Goal: Information Seeking & Learning: Learn about a topic

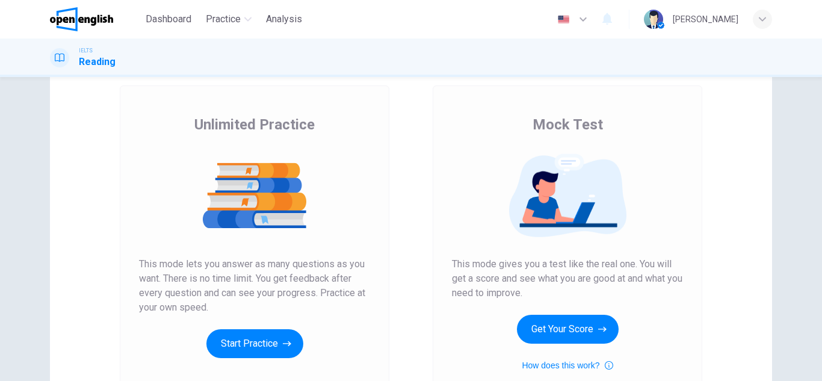
scroll to position [94, 0]
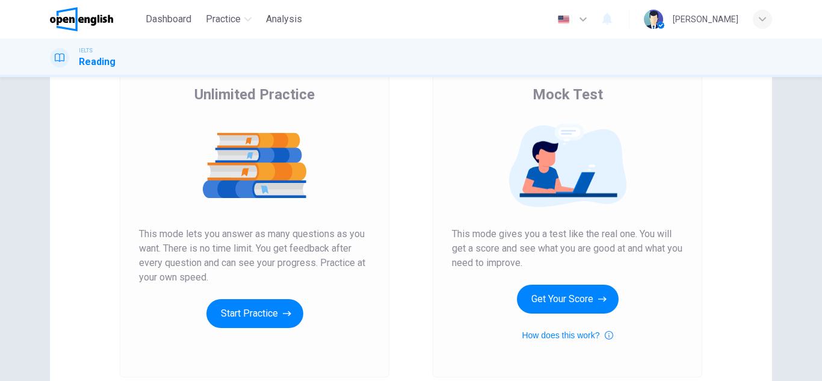
click at [291, 188] on img at bounding box center [254, 165] width 231 height 84
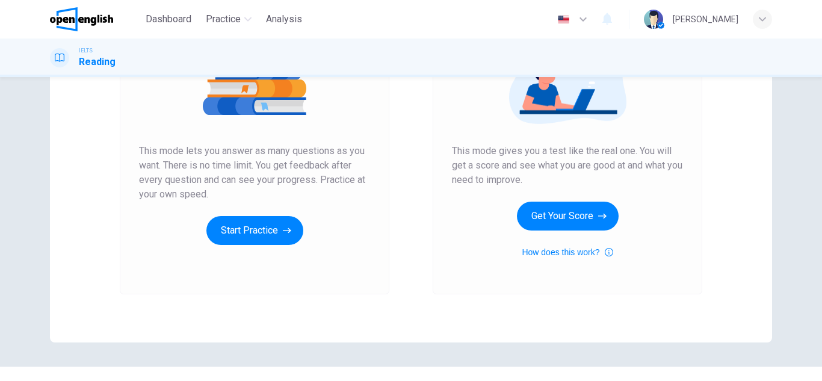
scroll to position [176, 0]
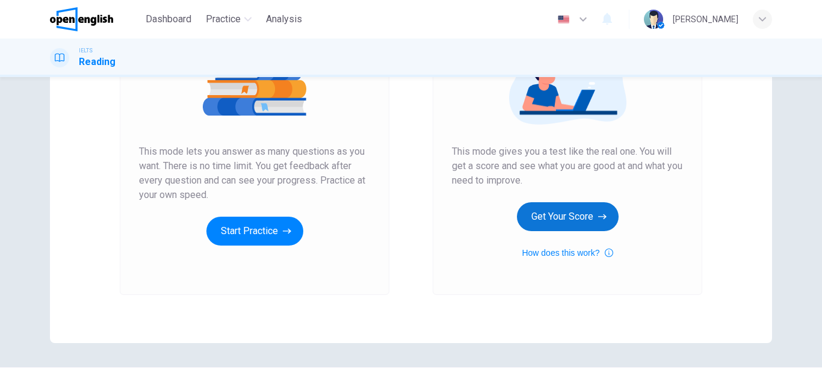
drag, startPoint x: 568, startPoint y: 200, endPoint x: 571, endPoint y: 214, distance: 13.6
click at [571, 214] on div "Mock Test This mode gives you a test like the real one. You will get a score an…" at bounding box center [567, 130] width 231 height 257
click at [571, 214] on button "Get Your Score" at bounding box center [568, 216] width 102 height 29
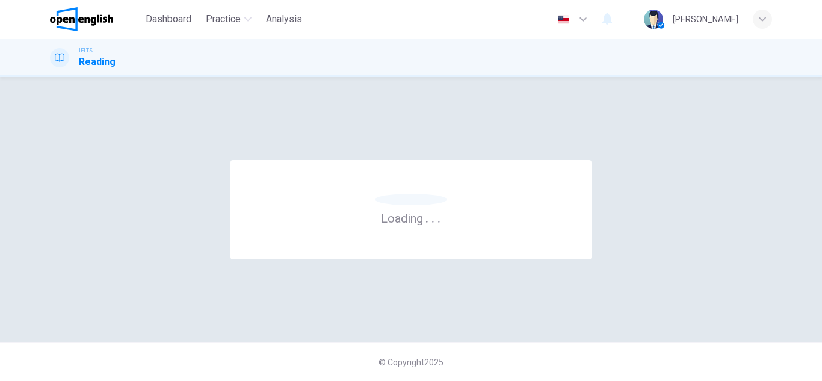
scroll to position [0, 0]
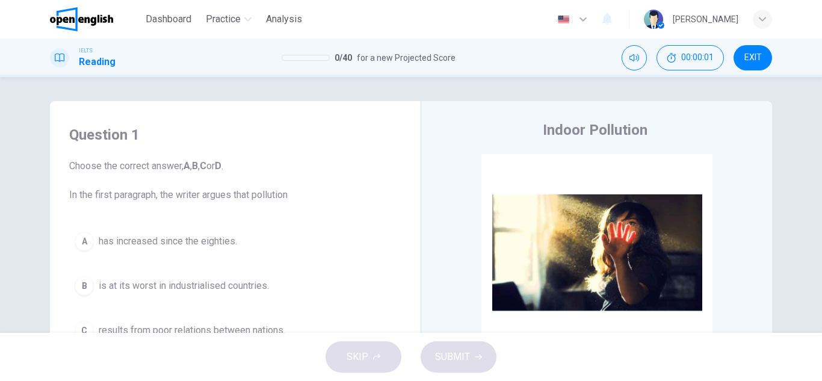
click at [590, 16] on icon "button" at bounding box center [583, 19] width 14 height 14
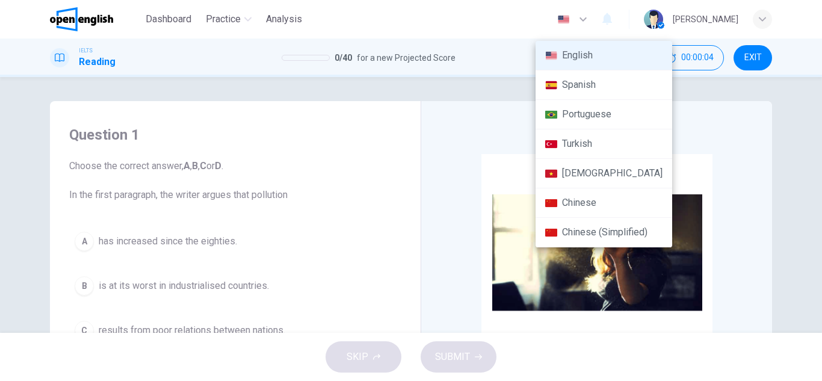
click at [741, 105] on div at bounding box center [411, 190] width 822 height 381
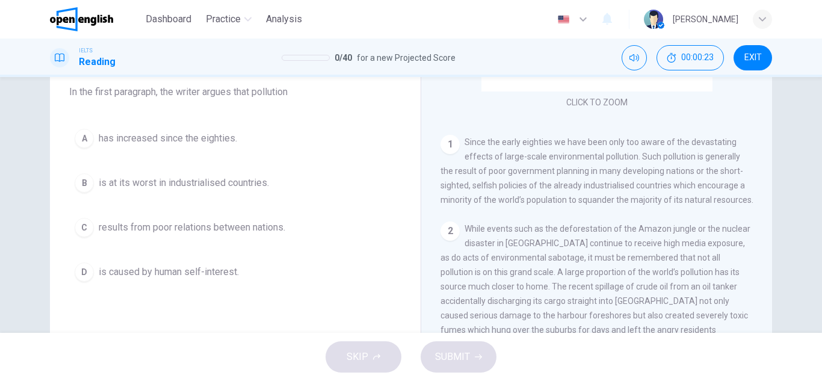
scroll to position [169, 0]
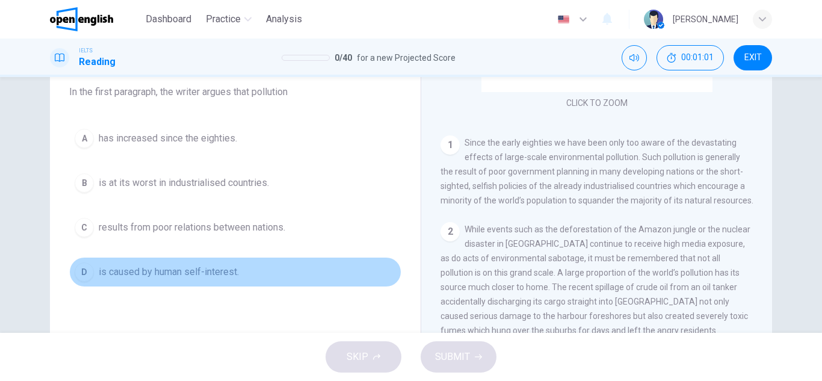
click at [82, 276] on div "D" at bounding box center [84, 271] width 19 height 19
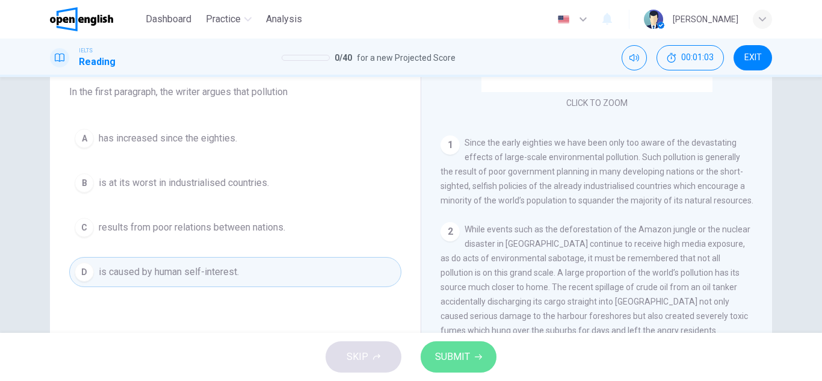
click at [463, 349] on span "SUBMIT" at bounding box center [452, 356] width 35 height 17
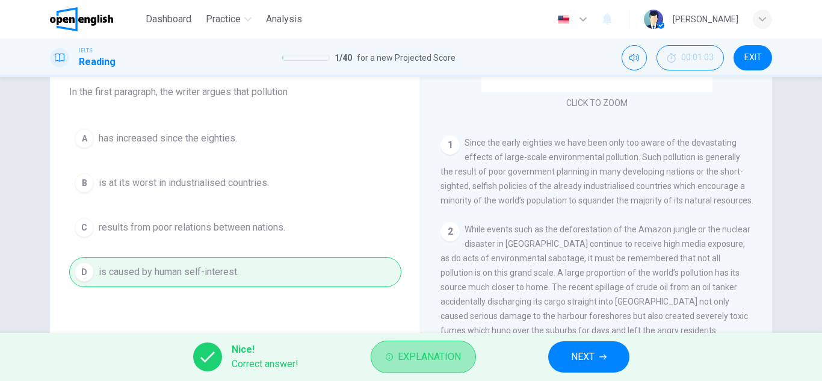
click at [437, 353] on span "Explanation" at bounding box center [429, 356] width 63 height 17
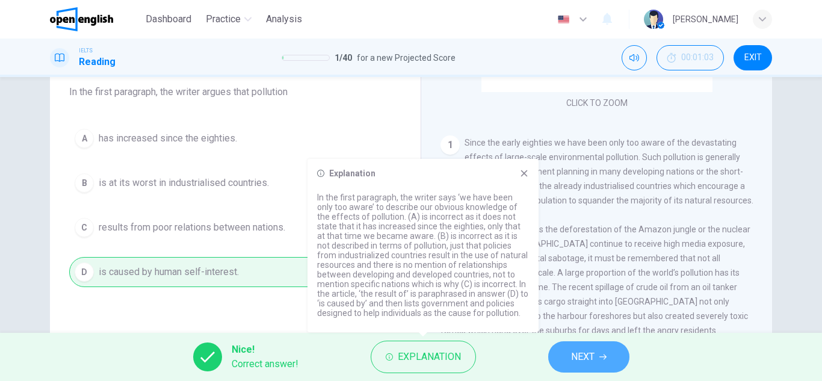
click at [589, 361] on span "NEXT" at bounding box center [582, 356] width 23 height 17
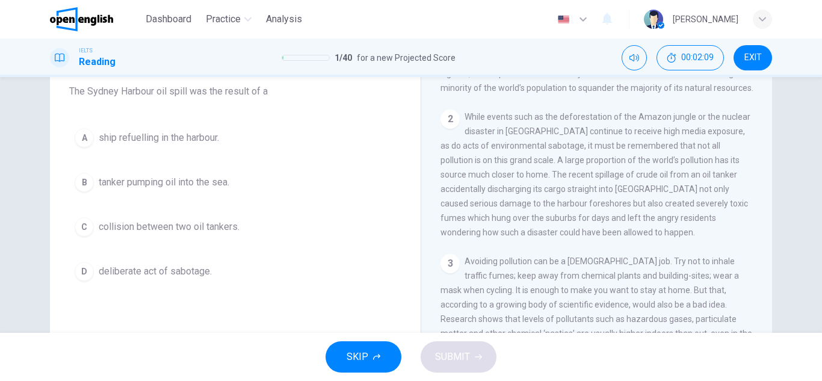
scroll to position [105, 0]
click at [82, 132] on div "A" at bounding box center [84, 136] width 19 height 19
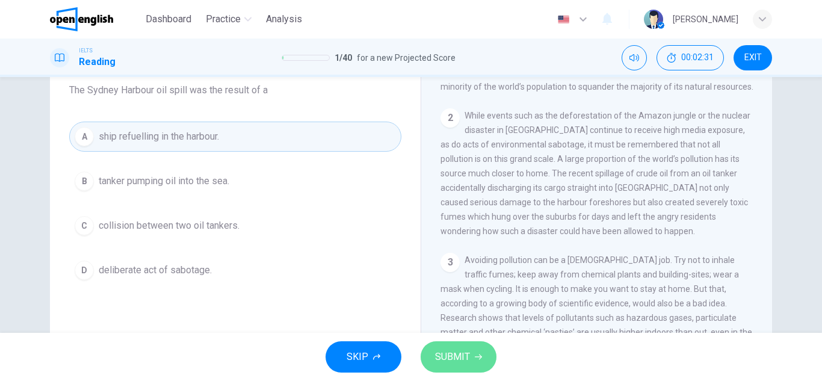
click at [466, 358] on span "SUBMIT" at bounding box center [452, 356] width 35 height 17
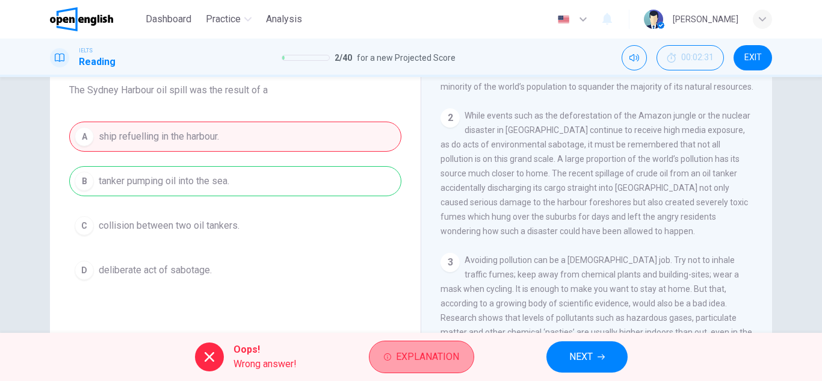
click at [431, 351] on span "Explanation" at bounding box center [427, 356] width 63 height 17
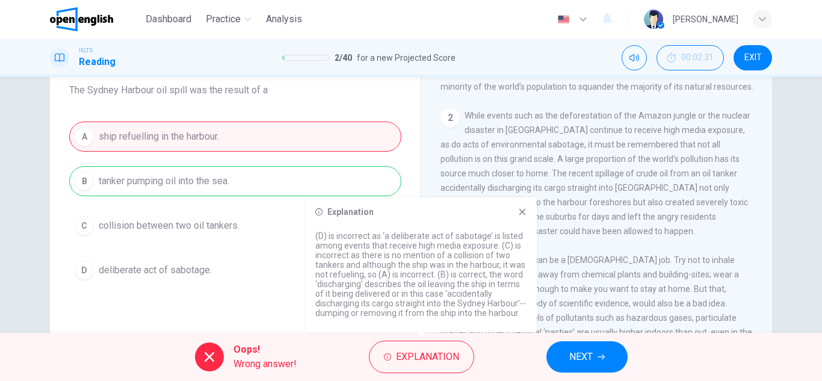
click at [575, 354] on span "NEXT" at bounding box center [580, 356] width 23 height 17
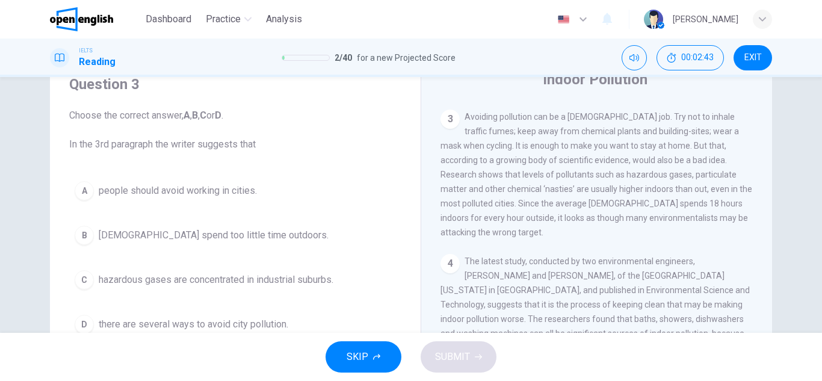
scroll to position [478, 0]
click at [440, 222] on div "3 Avoiding pollution can be a [DEMOGRAPHIC_DATA] job. Try not to inhale traffic…" at bounding box center [596, 175] width 313 height 130
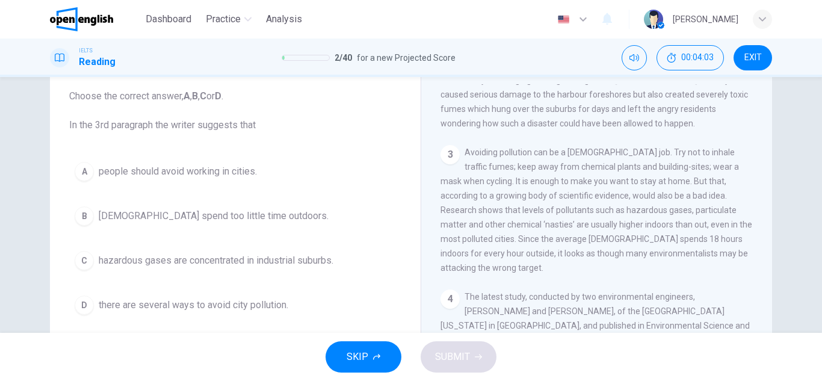
scroll to position [69, 0]
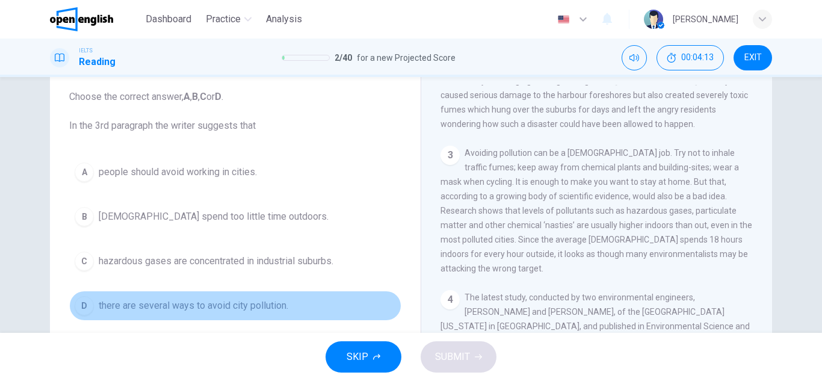
click at [90, 315] on button "D there are several ways to avoid city pollution." at bounding box center [235, 306] width 332 height 30
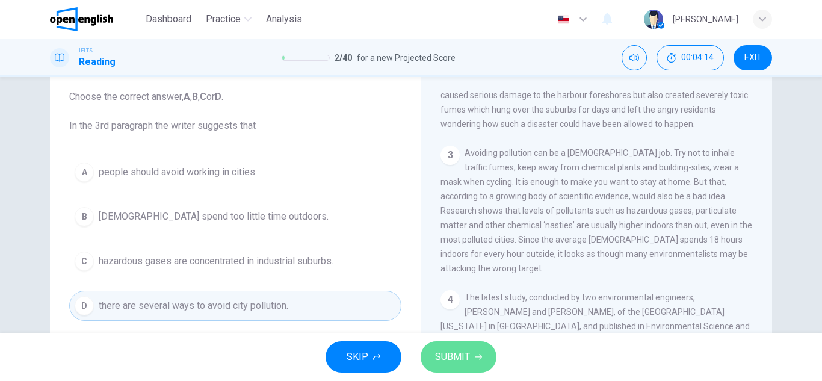
click at [456, 362] on span "SUBMIT" at bounding box center [452, 356] width 35 height 17
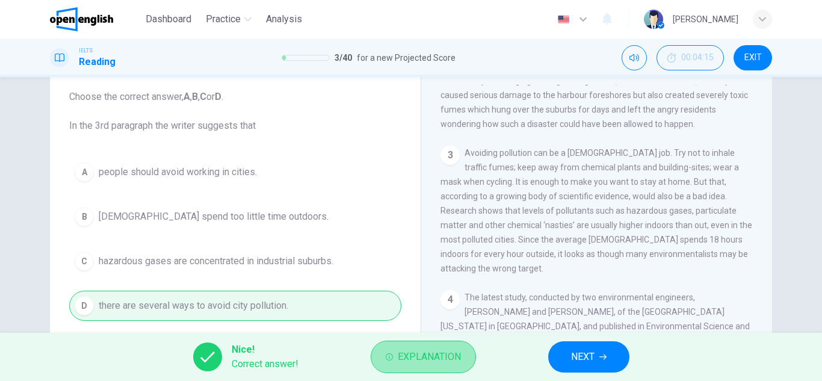
click at [424, 358] on span "Explanation" at bounding box center [429, 356] width 63 height 17
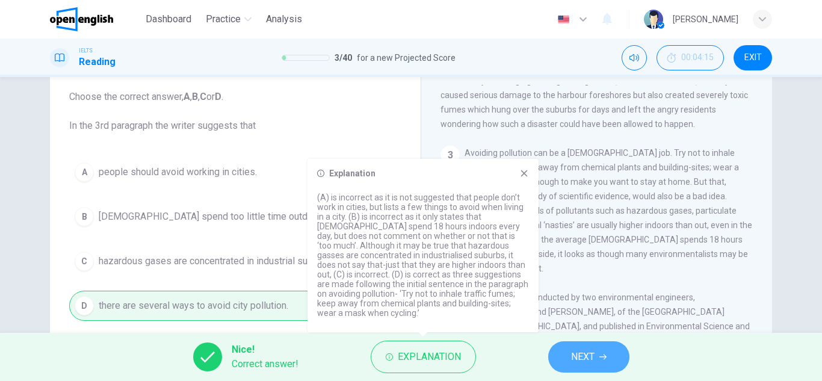
click at [573, 361] on span "NEXT" at bounding box center [582, 356] width 23 height 17
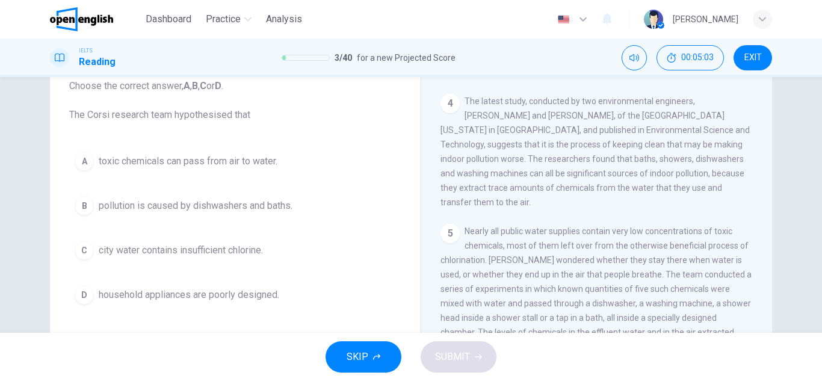
scroll to position [96, 0]
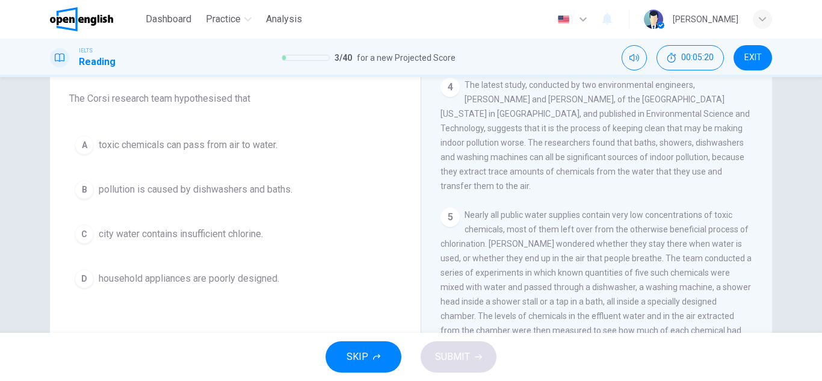
click at [81, 141] on div "A" at bounding box center [84, 144] width 19 height 19
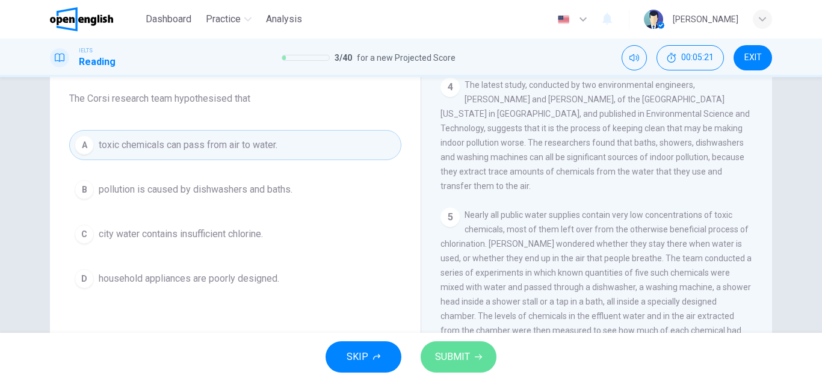
click at [440, 360] on span "SUBMIT" at bounding box center [452, 356] width 35 height 17
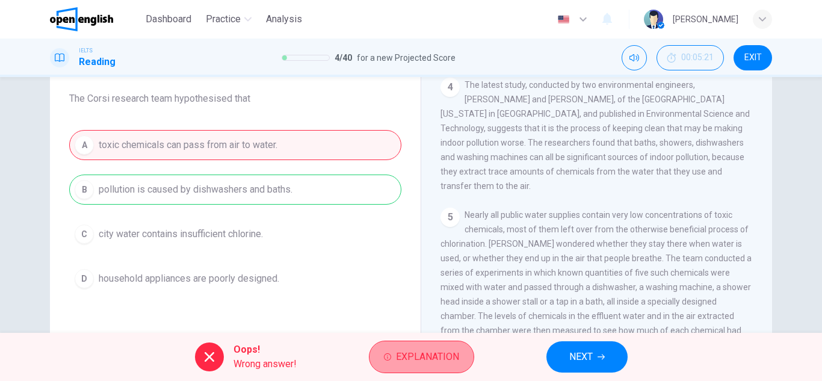
click at [403, 353] on span "Explanation" at bounding box center [427, 356] width 63 height 17
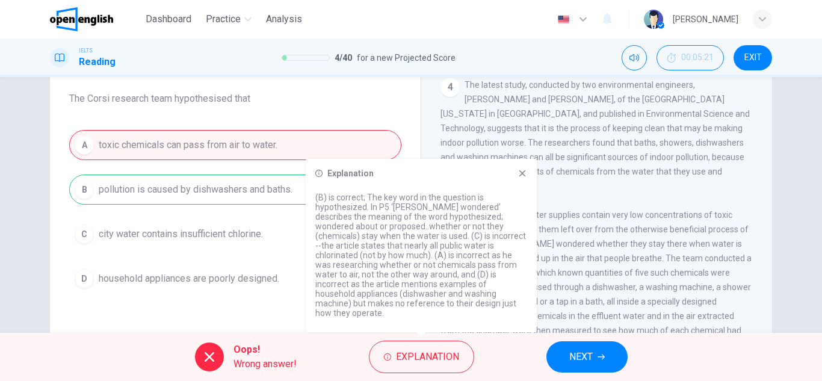
click at [520, 190] on div "Explanation (B) is correct; The key word in the question is hypothesized. In P5…" at bounding box center [421, 245] width 231 height 173
click at [522, 177] on icon at bounding box center [522, 173] width 7 height 7
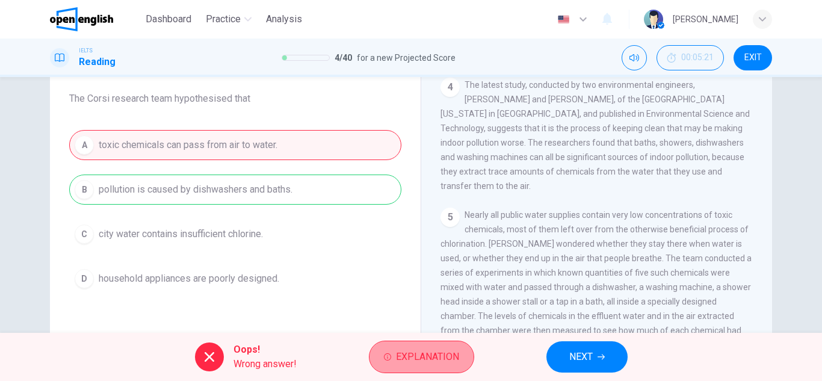
click at [454, 362] on span "Explanation" at bounding box center [427, 356] width 63 height 17
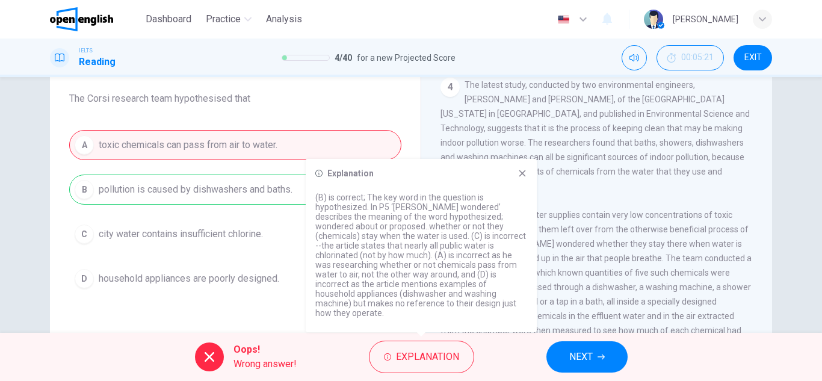
click at [536, 183] on div "Explanation (B) is correct; The key word in the question is hypothesized. In P5…" at bounding box center [421, 245] width 231 height 173
click at [522, 189] on div "Explanation (B) is correct; The key word in the question is hypothesized. In P5…" at bounding box center [421, 245] width 231 height 173
click at [522, 177] on icon at bounding box center [522, 173] width 7 height 7
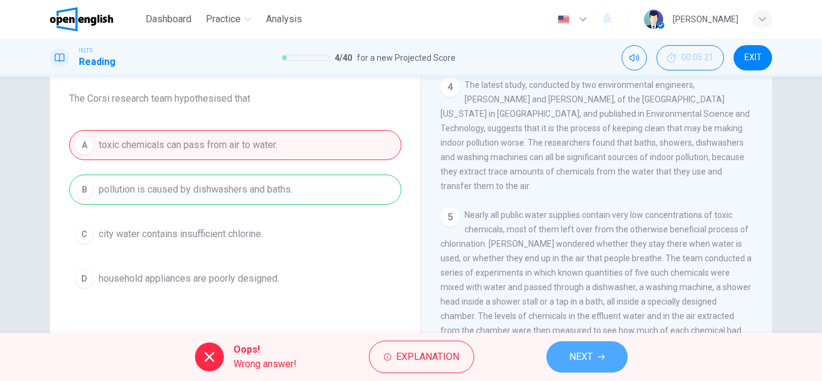
click at [596, 360] on button "NEXT" at bounding box center [586, 356] width 81 height 31
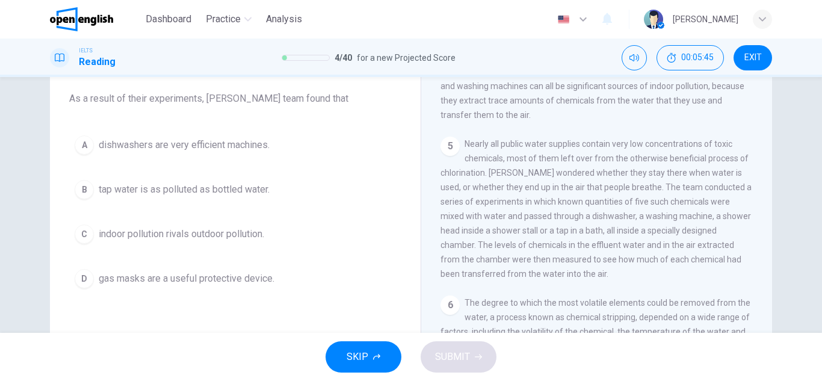
scroll to position [100, 0]
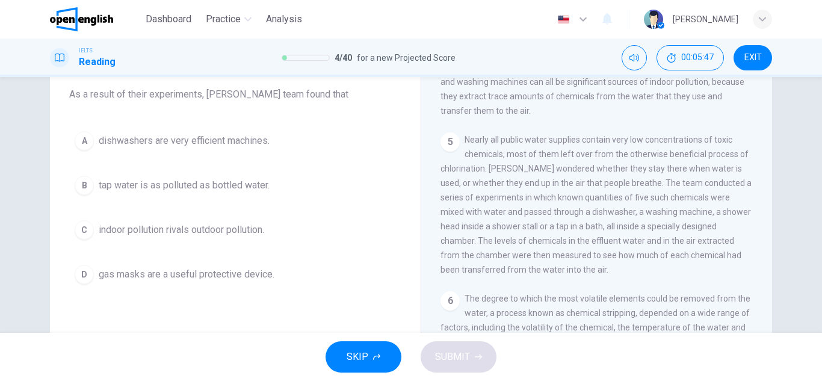
click at [83, 232] on div "C" at bounding box center [84, 229] width 19 height 19
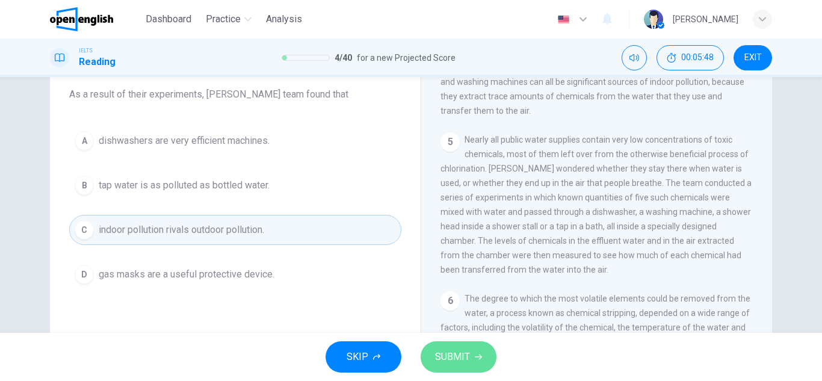
click at [466, 357] on span "SUBMIT" at bounding box center [452, 356] width 35 height 17
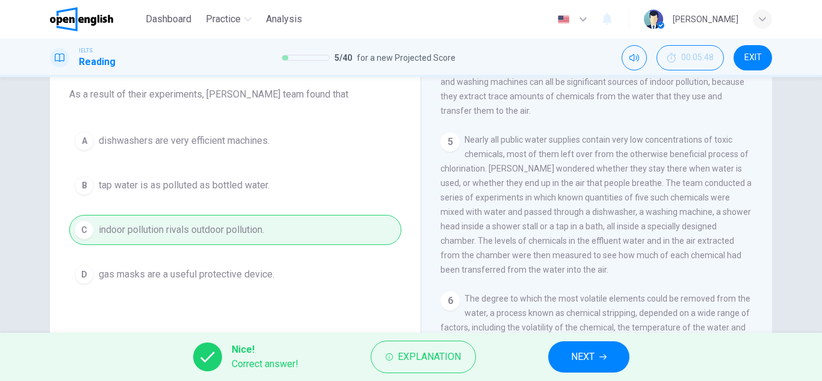
click at [607, 360] on button "NEXT" at bounding box center [588, 356] width 81 height 31
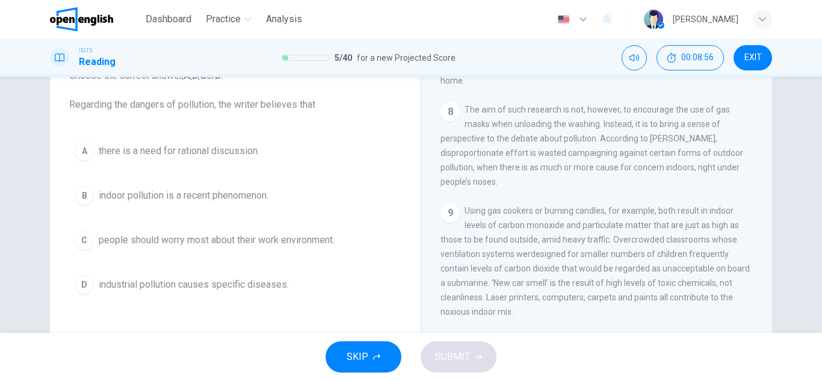
scroll to position [1115, 0]
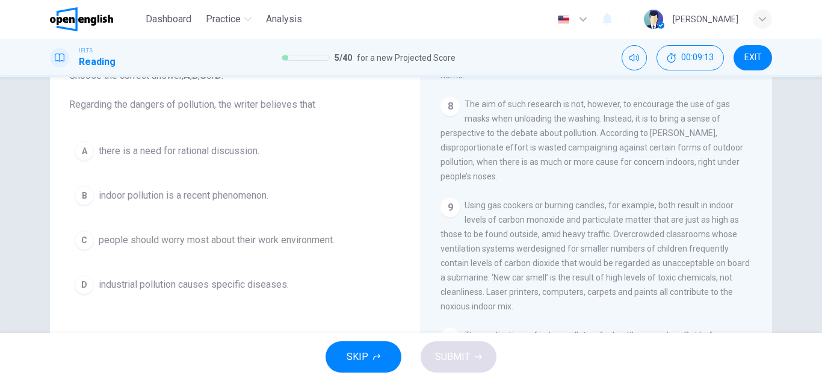
click at [83, 154] on div "A" at bounding box center [84, 150] width 19 height 19
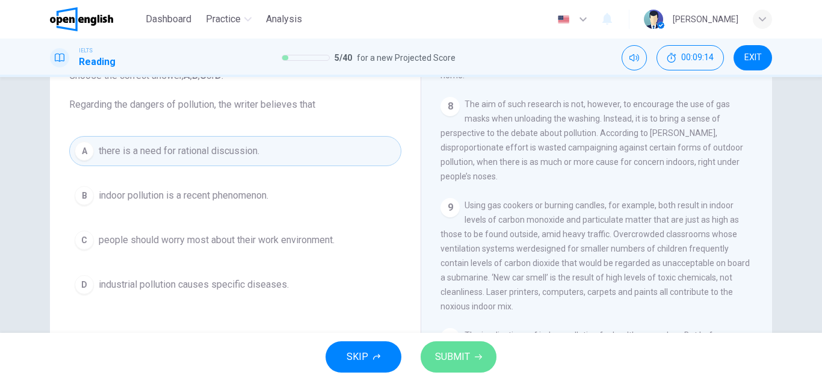
click at [463, 357] on span "SUBMIT" at bounding box center [452, 356] width 35 height 17
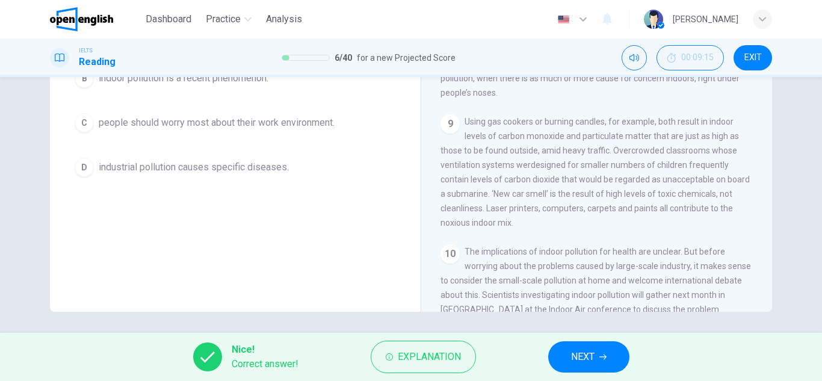
scroll to position [1082, 0]
click at [440, 359] on span "Explanation" at bounding box center [429, 356] width 63 height 17
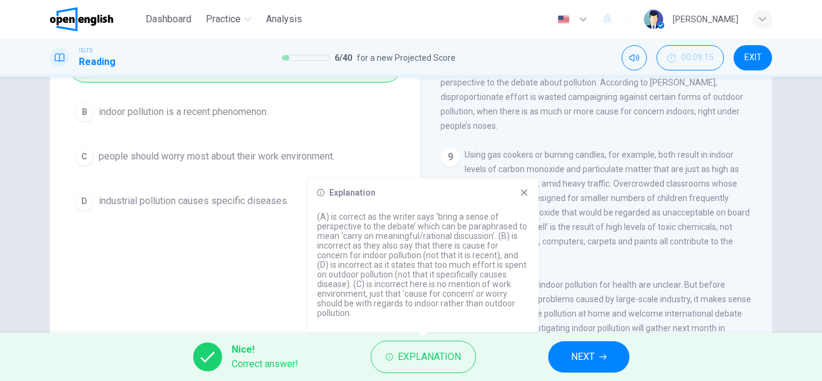
scroll to position [173, 0]
click at [585, 357] on span "NEXT" at bounding box center [582, 356] width 23 height 17
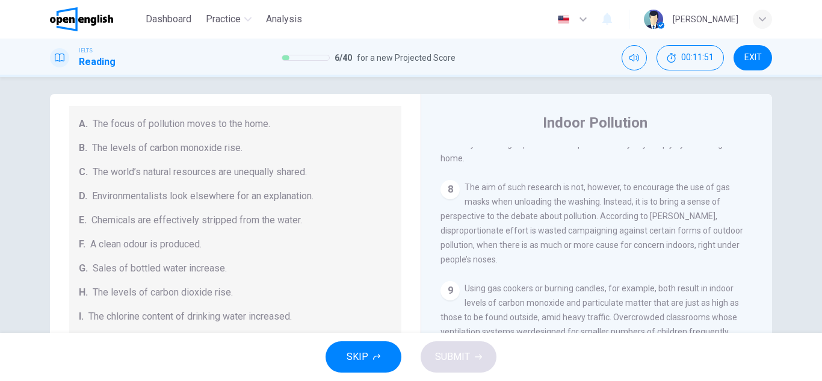
scroll to position [256, 0]
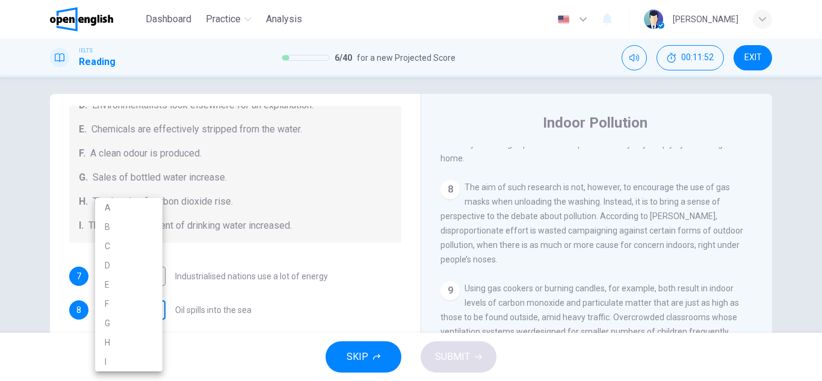
click at [128, 306] on body "This site uses cookies, as explained in our Privacy Policy . If you agree to th…" at bounding box center [411, 190] width 822 height 381
click at [125, 289] on li "E" at bounding box center [128, 284] width 67 height 19
type input "*"
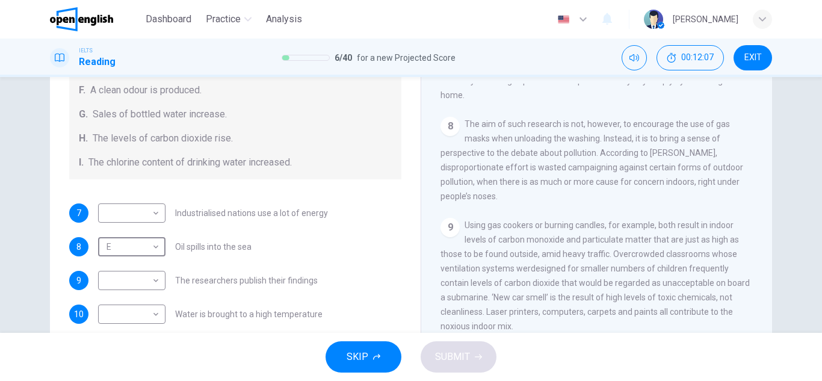
scroll to position [255, 0]
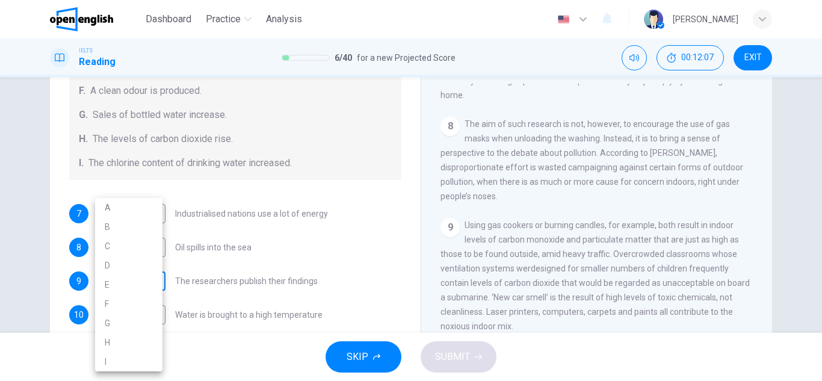
click at [104, 279] on body "This site uses cookies, as explained in our Privacy Policy . If you agree to th…" at bounding box center [411, 190] width 822 height 381
click at [124, 262] on li "D" at bounding box center [128, 265] width 67 height 19
type input "*"
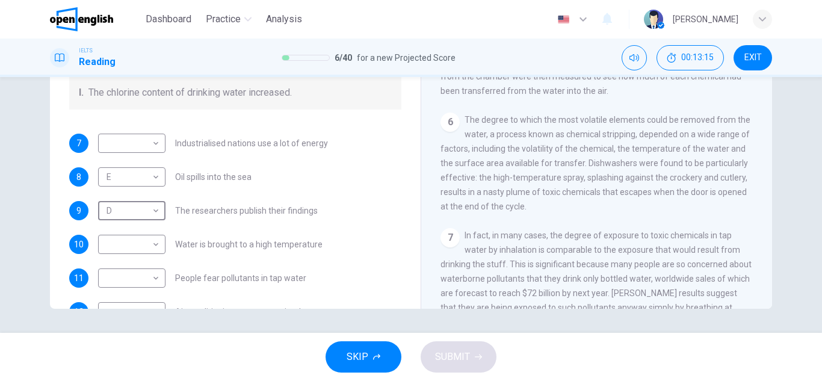
scroll to position [214, 0]
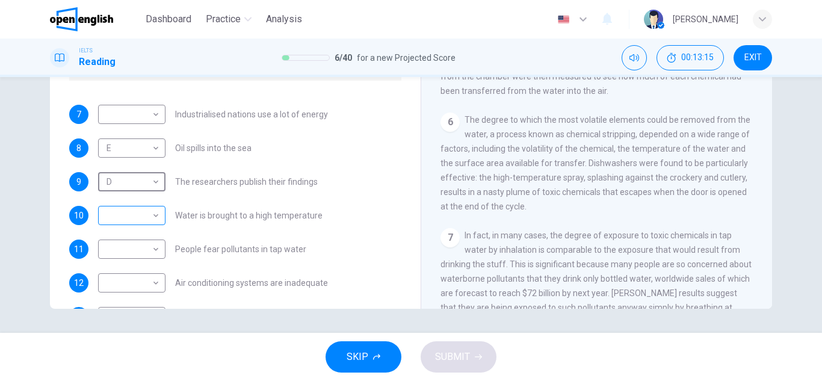
click at [117, 214] on body "This site uses cookies, as explained in our Privacy Policy . If you agree to th…" at bounding box center [411, 190] width 822 height 381
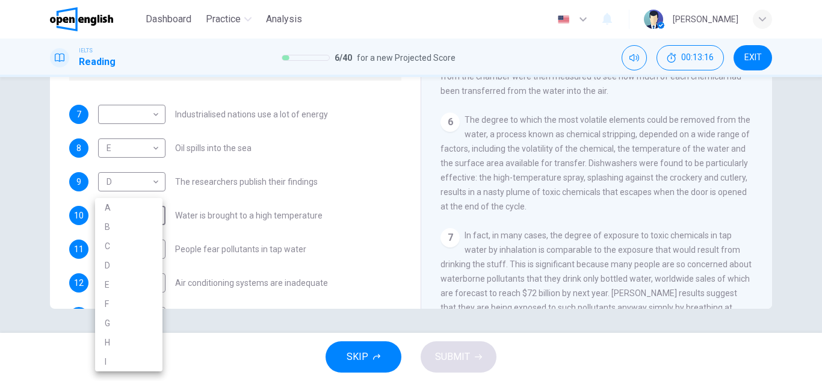
click at [106, 280] on li "E" at bounding box center [128, 284] width 67 height 19
type input "*"
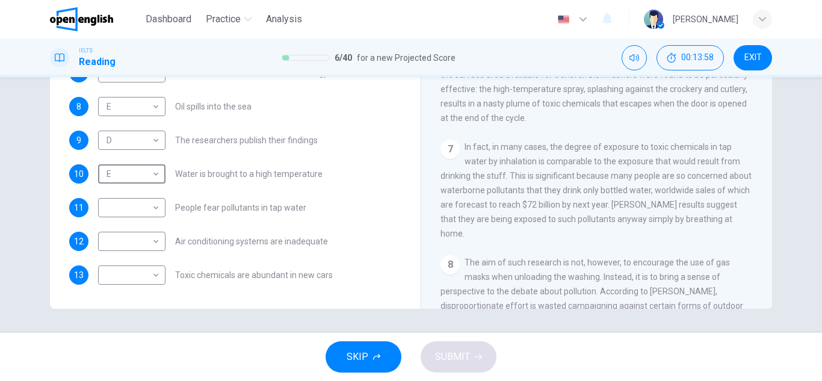
scroll to position [830, 0]
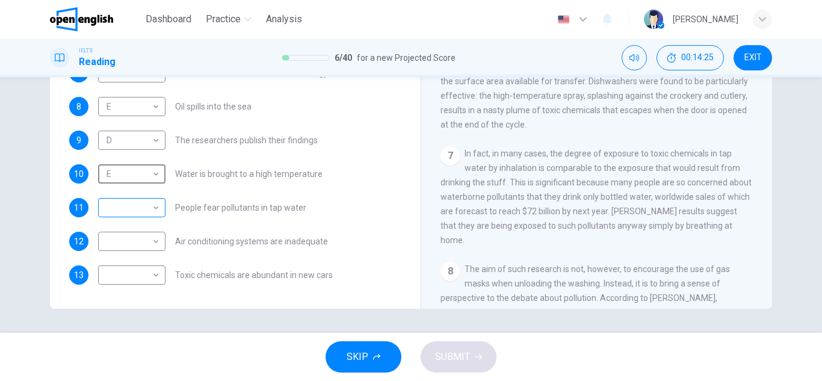
click at [137, 211] on body "This site uses cookies, as explained in our Privacy Policy . If you agree to th…" at bounding box center [411, 190] width 822 height 381
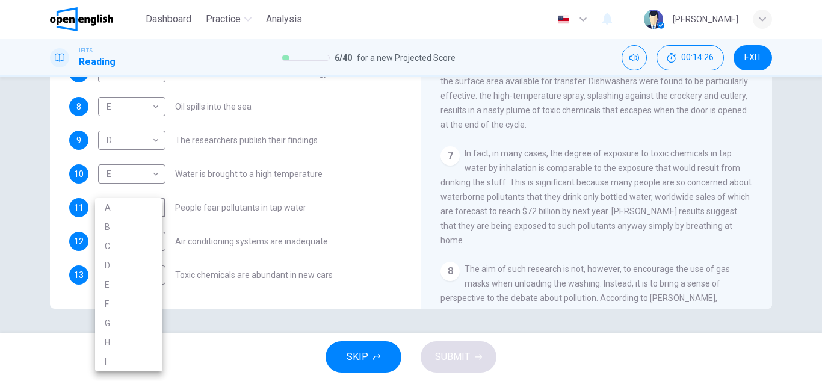
click at [246, 178] on div at bounding box center [411, 190] width 822 height 381
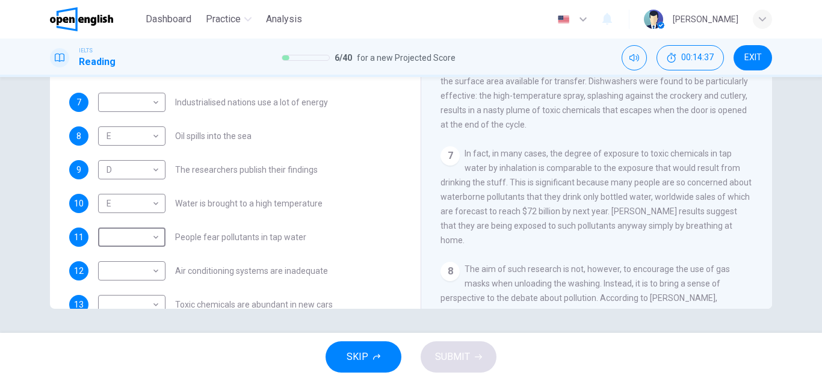
scroll to position [230, 0]
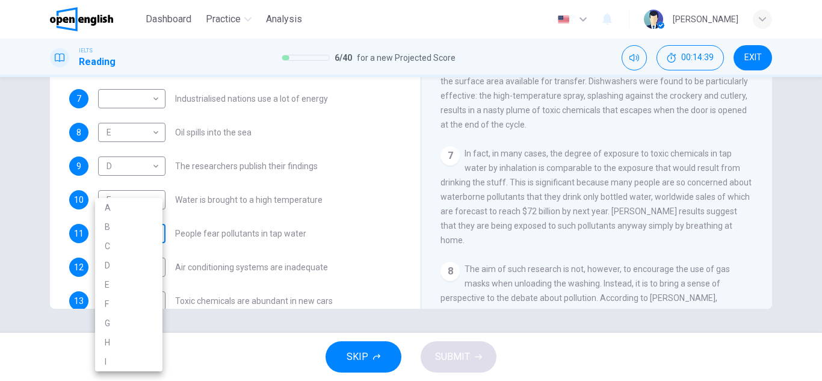
click at [146, 242] on body "This site uses cookies, as explained in our Privacy Policy . If you agree to th…" at bounding box center [411, 190] width 822 height 381
click at [117, 325] on li "G" at bounding box center [128, 322] width 67 height 19
type input "*"
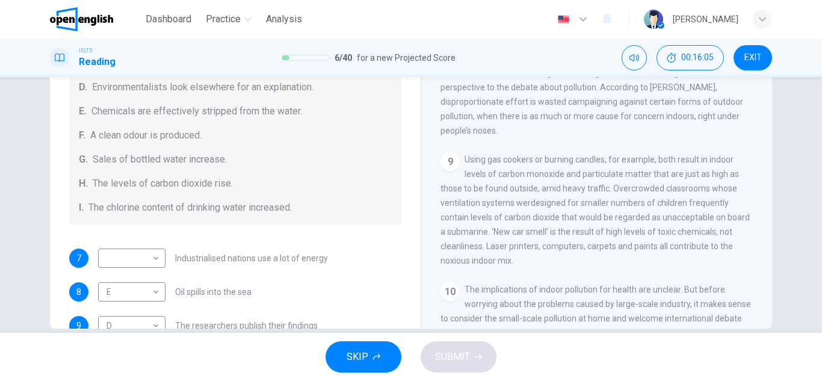
scroll to position [256, 0]
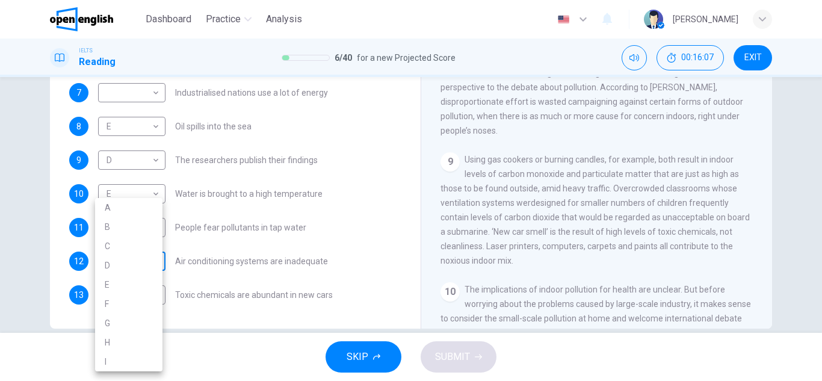
click at [149, 270] on body "This site uses cookies, as explained in our Privacy Policy . If you agree to th…" at bounding box center [411, 190] width 822 height 381
click at [232, 281] on div at bounding box center [411, 190] width 822 height 381
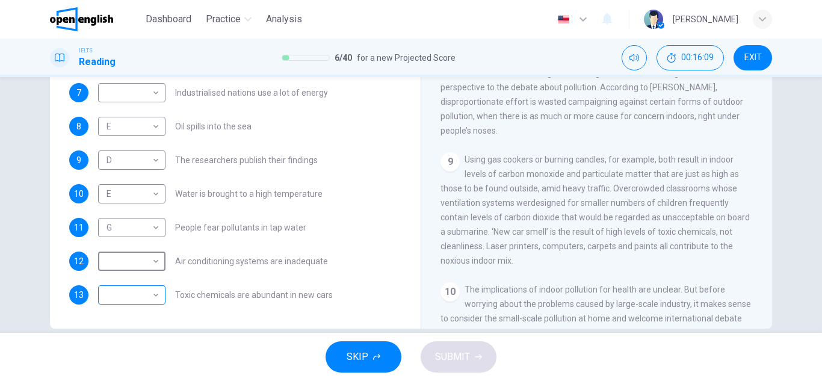
scroll to position [251, 0]
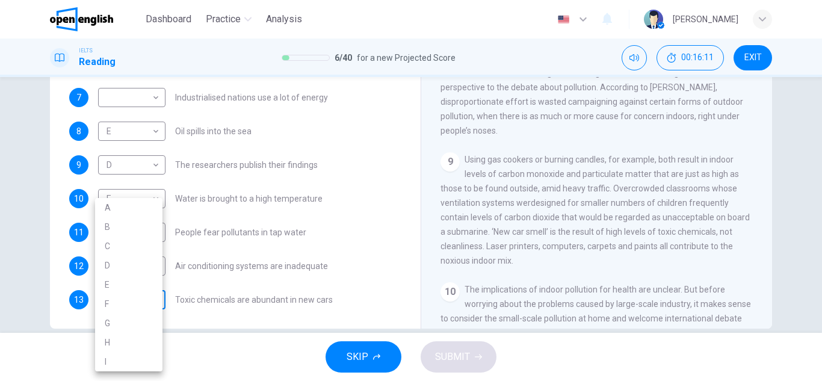
click at [123, 292] on body "This site uses cookies, as explained in our Privacy Policy . If you agree to th…" at bounding box center [411, 190] width 822 height 381
click at [121, 224] on li "B" at bounding box center [128, 226] width 67 height 19
type input "*"
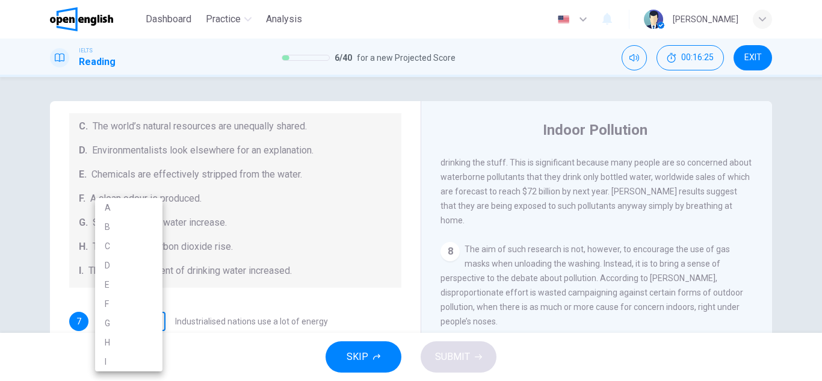
scroll to position [6, 0]
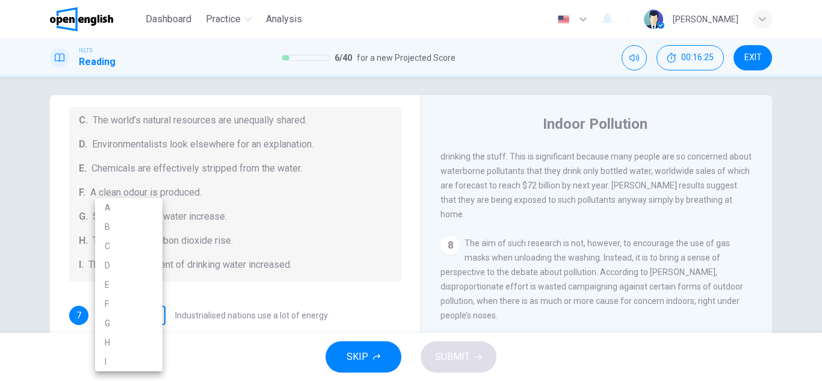
click at [137, 320] on body "This site uses cookies, as explained in our Privacy Policy . If you agree to th…" at bounding box center [411, 190] width 822 height 381
click at [113, 242] on li "C" at bounding box center [128, 245] width 67 height 19
type input "*"
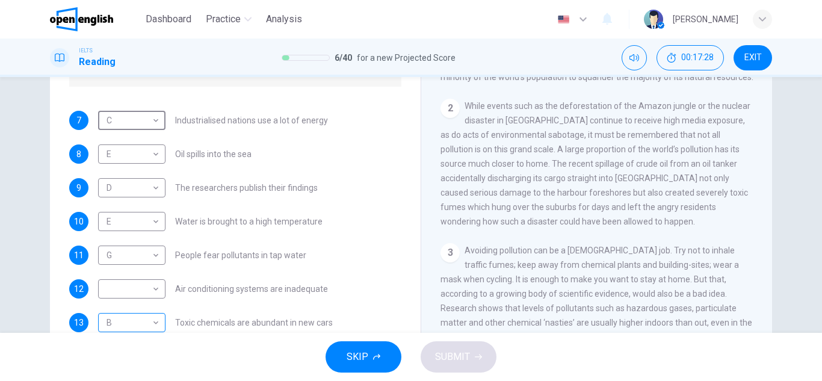
scroll to position [211, 0]
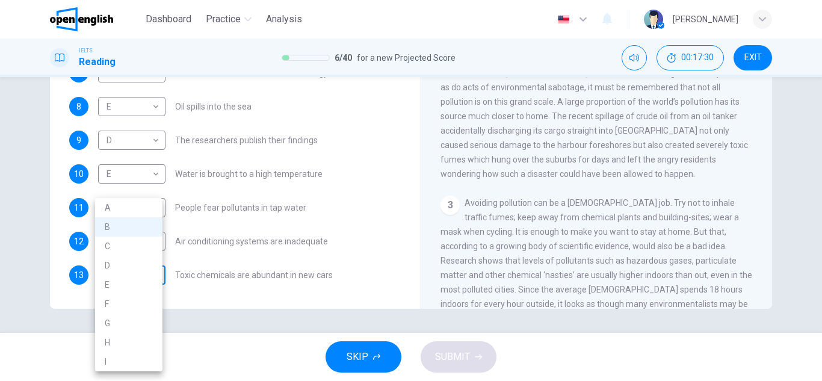
click at [142, 277] on body "This site uses cookies, as explained in our Privacy Policy . If you agree to th…" at bounding box center [411, 190] width 822 height 381
click at [122, 304] on li "F" at bounding box center [128, 303] width 67 height 19
type input "*"
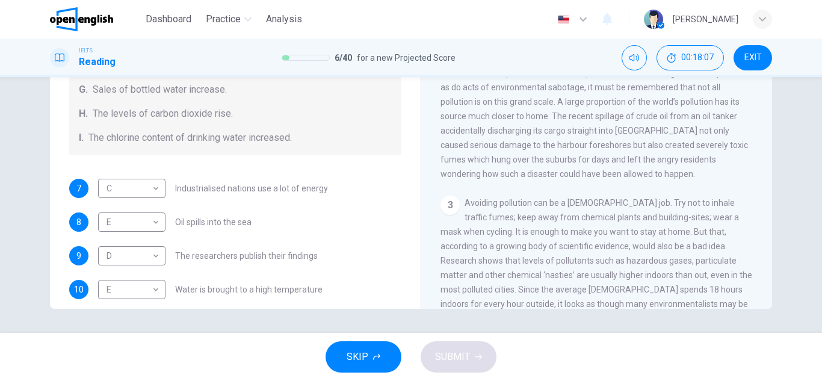
scroll to position [141, 0]
click at [142, 214] on body "This site uses cookies, as explained in our Privacy Policy . If you agree to th…" at bounding box center [411, 190] width 822 height 381
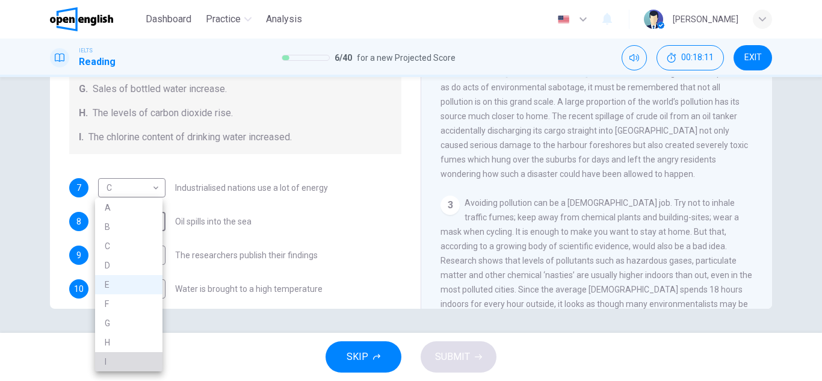
click at [128, 357] on li "I" at bounding box center [128, 361] width 67 height 19
type input "*"
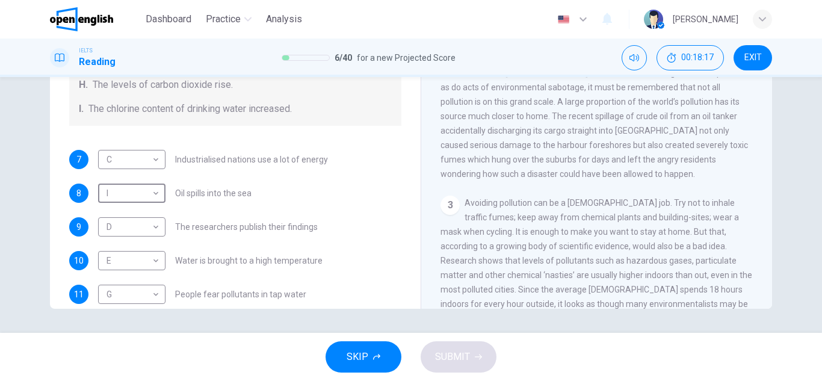
scroll to position [170, 0]
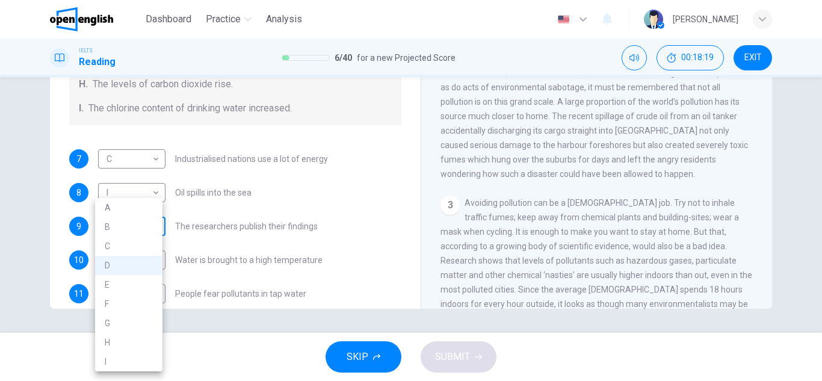
click at [144, 227] on body "This site uses cookies, as explained in our Privacy Policy . If you agree to th…" at bounding box center [411, 190] width 822 height 381
click at [255, 208] on div at bounding box center [411, 190] width 822 height 381
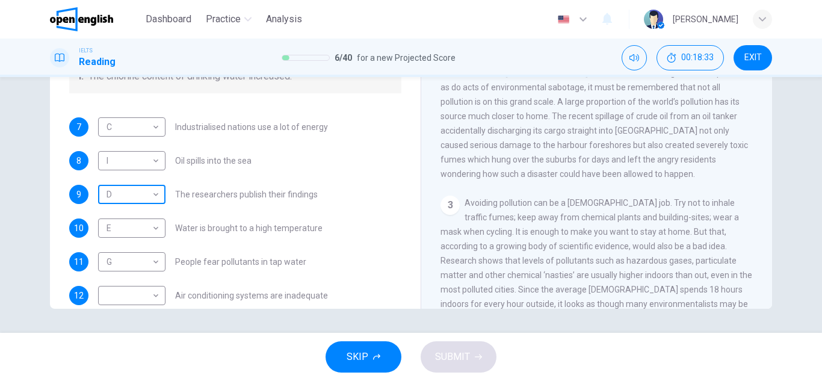
scroll to position [206, 0]
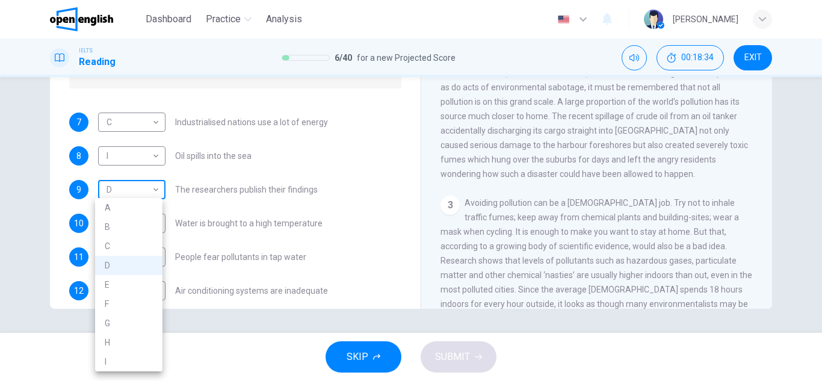
click at [126, 191] on body "This site uses cookies, as explained in our Privacy Policy . If you agree to th…" at bounding box center [411, 190] width 822 height 381
click at [125, 208] on li "A" at bounding box center [128, 207] width 67 height 19
type input "*"
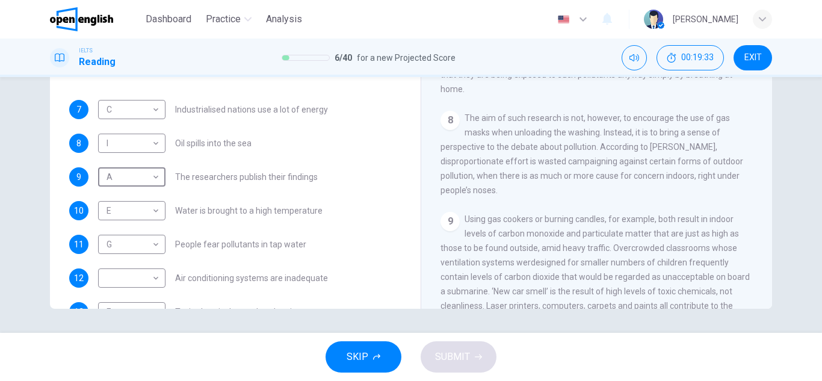
scroll to position [256, 0]
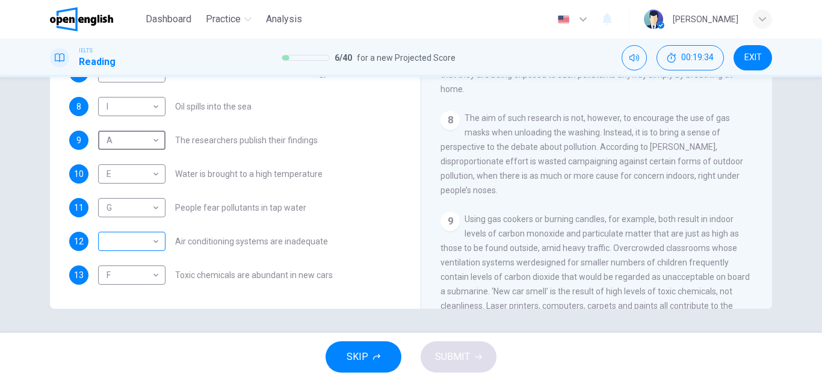
click at [148, 244] on body "This site uses cookies, as explained in our Privacy Policy . If you agree to th…" at bounding box center [411, 190] width 822 height 381
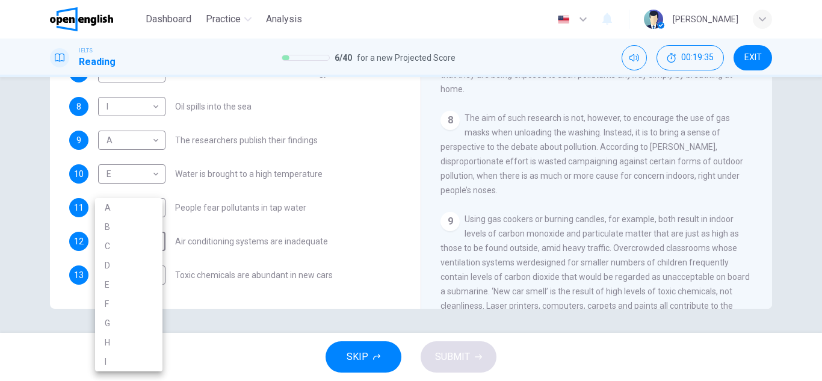
click at [120, 335] on li "H" at bounding box center [128, 342] width 67 height 19
type input "*"
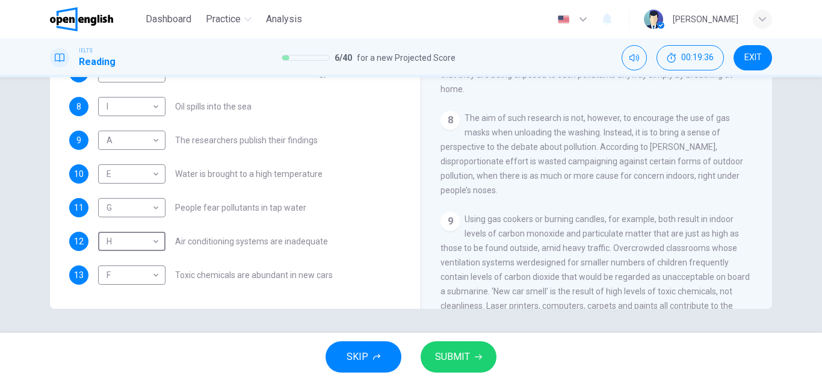
click at [455, 353] on span "SUBMIT" at bounding box center [452, 356] width 35 height 17
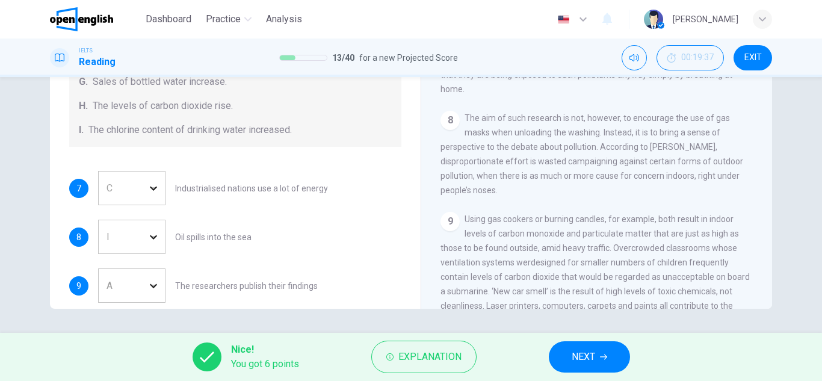
scroll to position [144, 0]
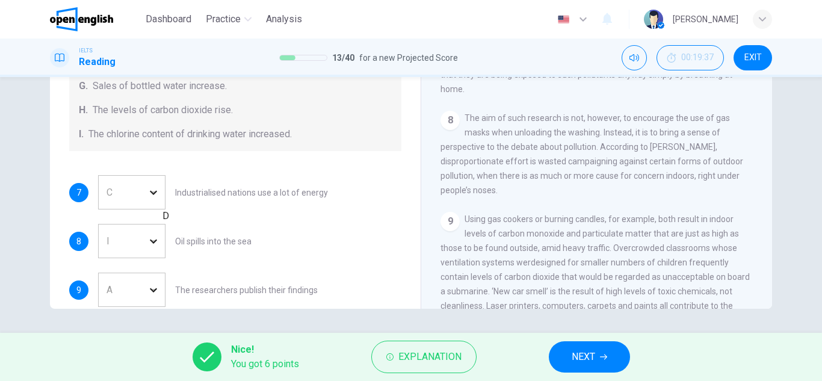
click at [128, 224] on div "I" at bounding box center [145, 241] width 95 height 34
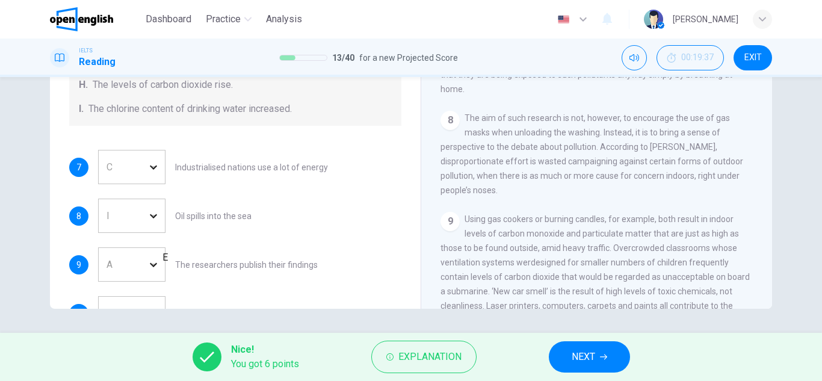
scroll to position [170, 0]
click at [130, 198] on div "I" at bounding box center [145, 215] width 95 height 34
click at [142, 198] on div "I" at bounding box center [145, 215] width 95 height 34
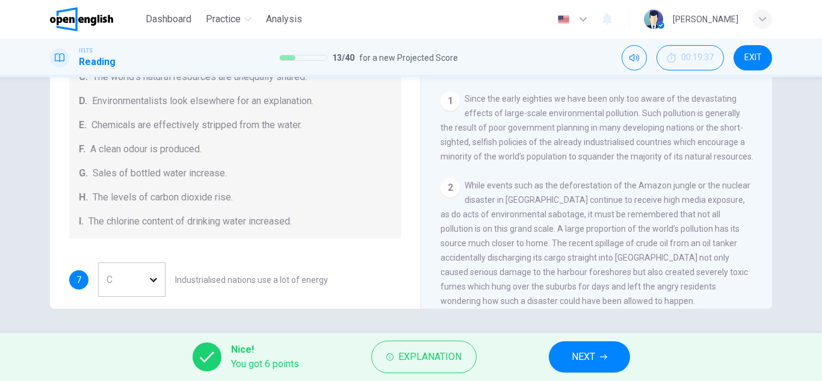
scroll to position [105, 0]
click at [389, 337] on div "Nice! You got 6 points Explanation NEXT" at bounding box center [411, 357] width 822 height 48
click at [406, 353] on span "Explanation" at bounding box center [429, 356] width 63 height 17
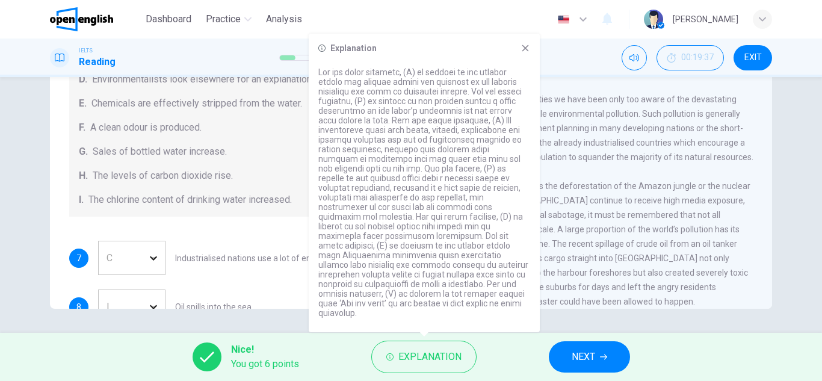
scroll to position [87, 0]
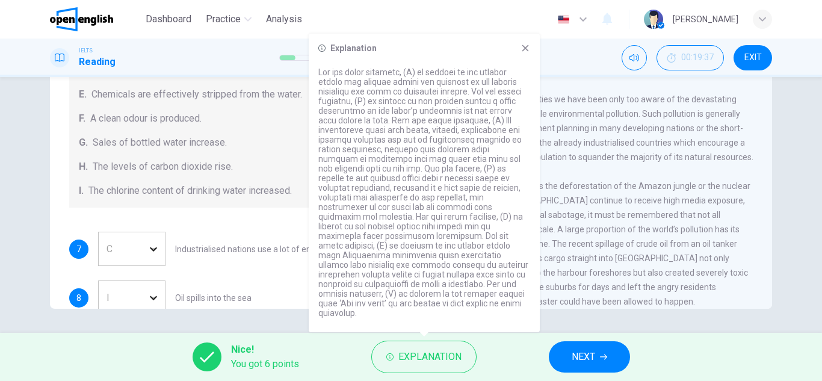
click at [597, 238] on span "While events such as the deforestation of the Amazon jungle or the nuclear disa…" at bounding box center [595, 243] width 310 height 125
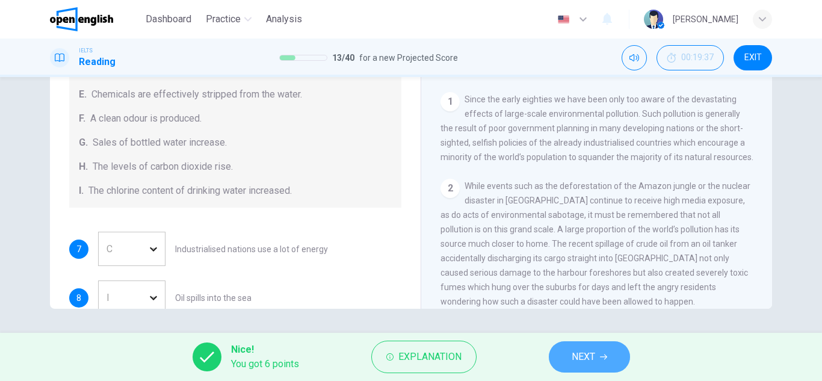
click at [585, 353] on span "NEXT" at bounding box center [583, 356] width 23 height 17
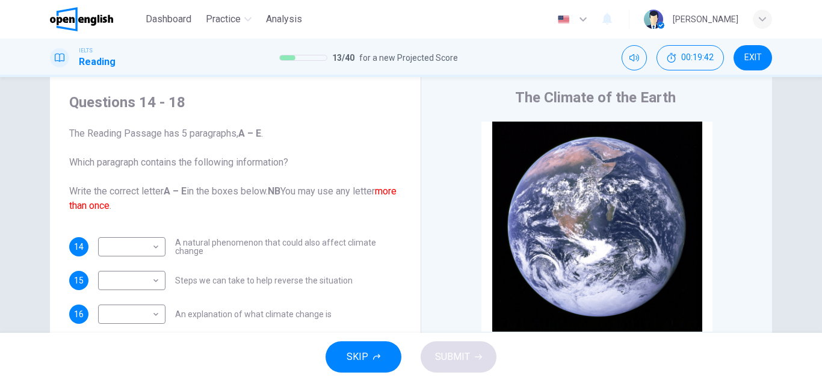
scroll to position [33, 0]
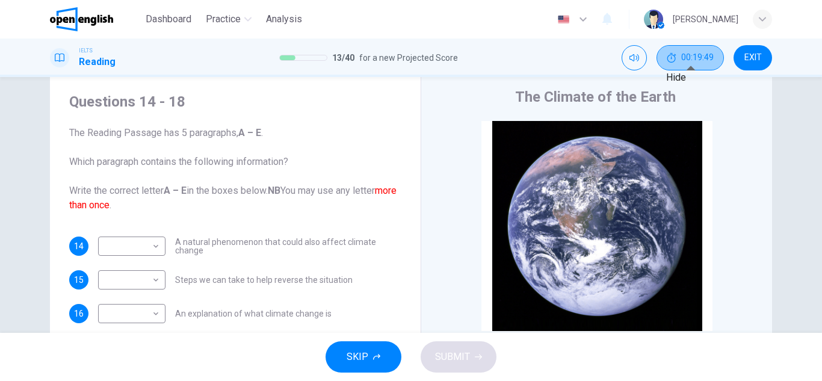
click at [676, 61] on icon "Hide" at bounding box center [672, 58] width 10 height 10
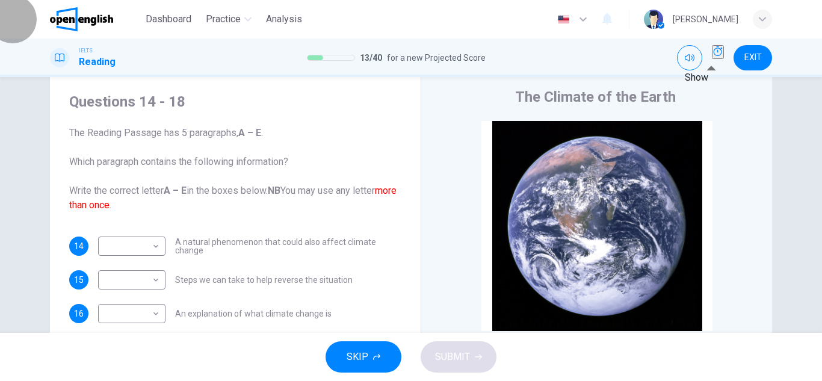
click at [712, 59] on button "Show" at bounding box center [718, 52] width 12 height 14
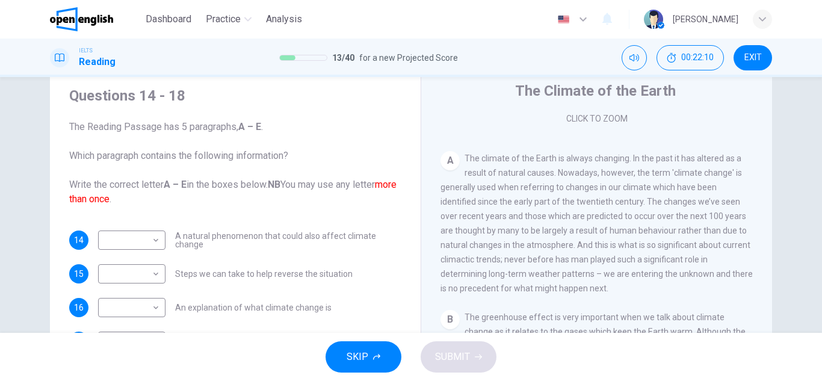
scroll to position [40, 0]
click at [250, 158] on span "The Reading Passage has 5 paragraphs, A – E . Which paragraph contains the foll…" at bounding box center [235, 162] width 332 height 87
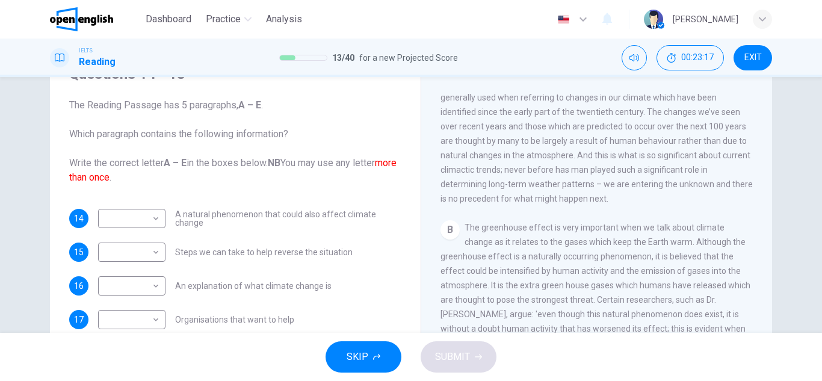
scroll to position [286, 0]
click at [580, 264] on span "The greenhouse effect is very important when we talk about climate change as it…" at bounding box center [595, 313] width 310 height 183
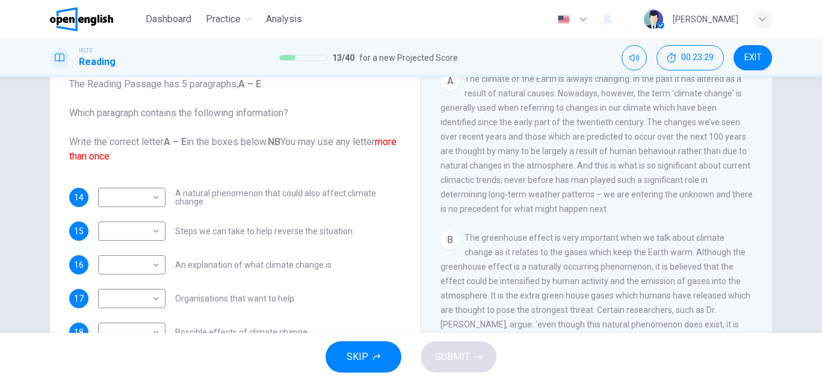
scroll to position [230, 0]
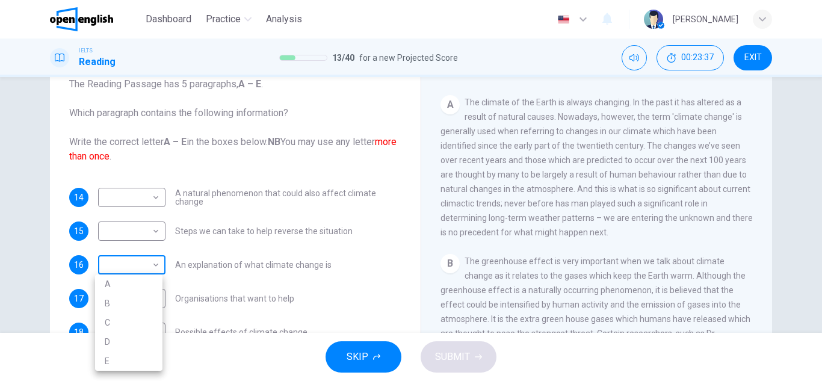
click at [149, 268] on body "This site uses cookies, as explained in our Privacy Policy . If you agree to th…" at bounding box center [411, 190] width 822 height 381
click at [132, 280] on li "A" at bounding box center [128, 283] width 67 height 19
type input "*"
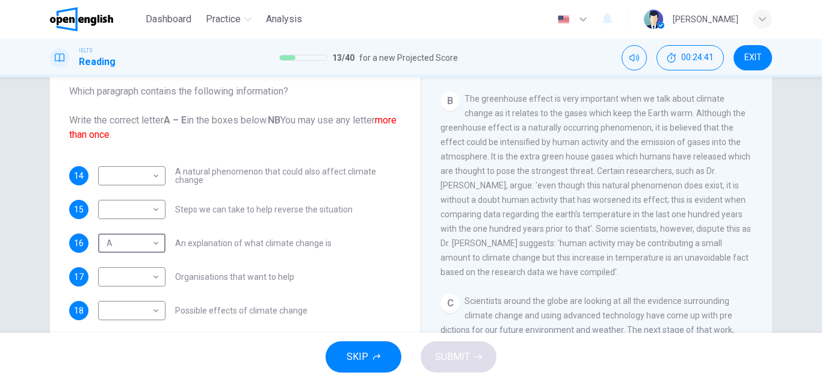
scroll to position [104, 0]
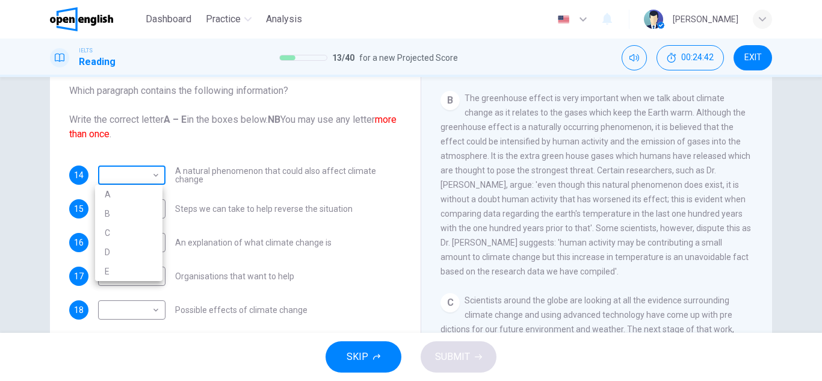
click at [135, 173] on body "This site uses cookies, as explained in our Privacy Policy . If you agree to th…" at bounding box center [411, 190] width 822 height 381
click at [119, 217] on li "B" at bounding box center [128, 213] width 67 height 19
type input "*"
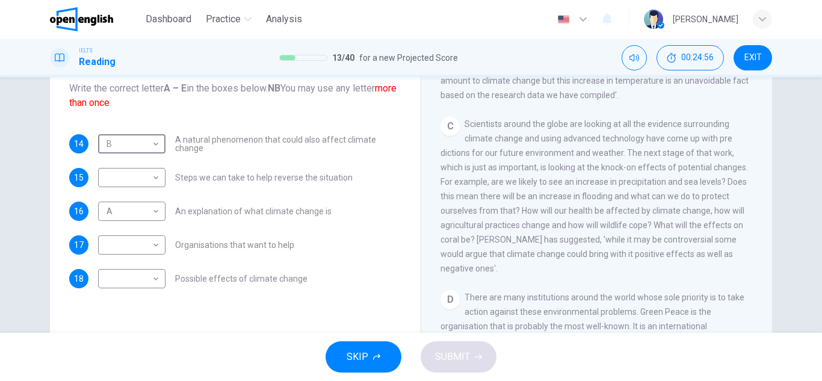
scroll to position [522, 0]
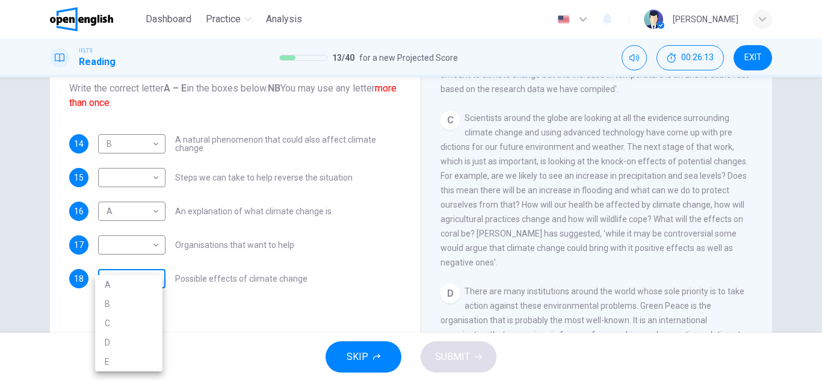
click at [140, 286] on body "This site uses cookies, as explained in our Privacy Policy . If you agree to th…" at bounding box center [411, 190] width 822 height 381
click at [140, 315] on li "C" at bounding box center [128, 322] width 67 height 19
type input "*"
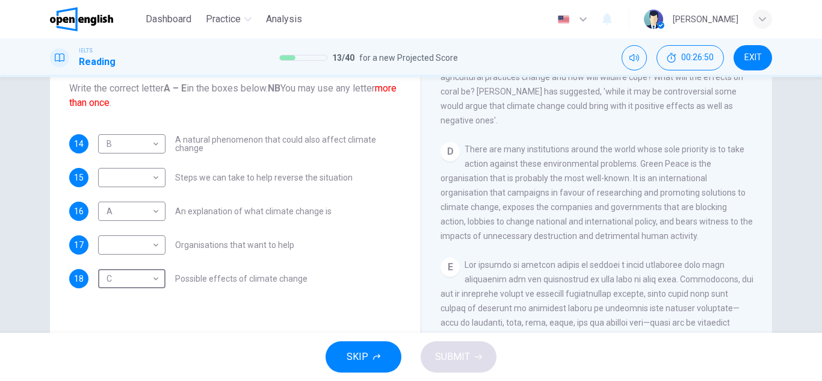
scroll to position [654, 0]
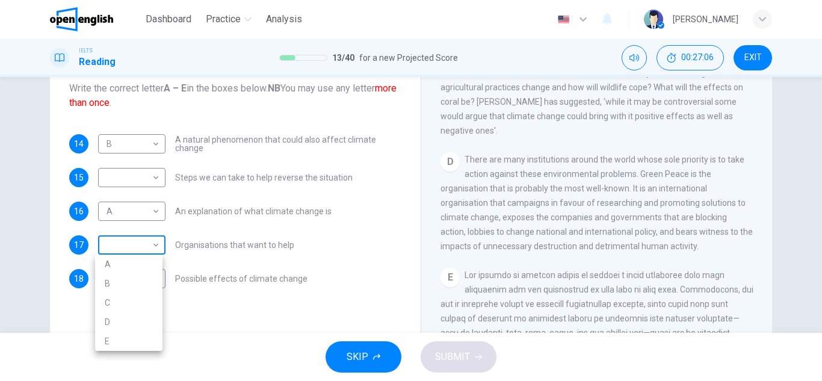
click at [156, 251] on body "This site uses cookies, as explained in our Privacy Policy . If you agree to th…" at bounding box center [411, 190] width 822 height 381
click at [136, 321] on li "D" at bounding box center [128, 321] width 67 height 19
type input "*"
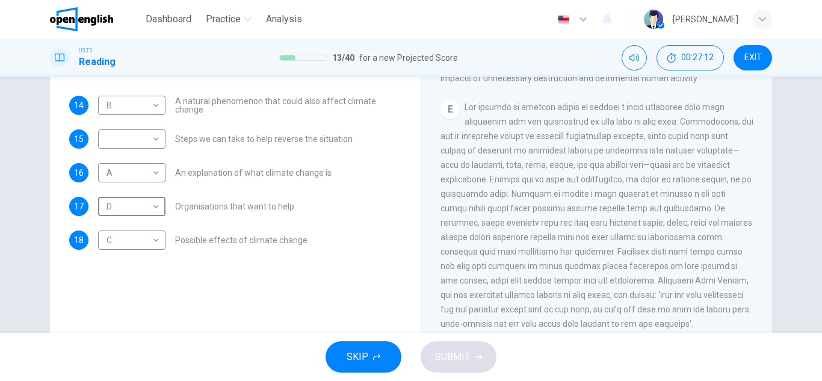
scroll to position [174, 0]
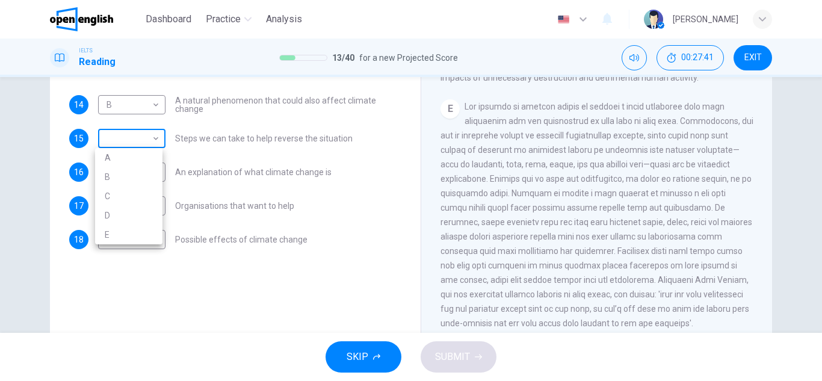
click at [128, 136] on body "This site uses cookies, as explained in our Privacy Policy . If you agree to th…" at bounding box center [411, 190] width 822 height 381
click at [143, 242] on li "E" at bounding box center [128, 234] width 67 height 19
type input "*"
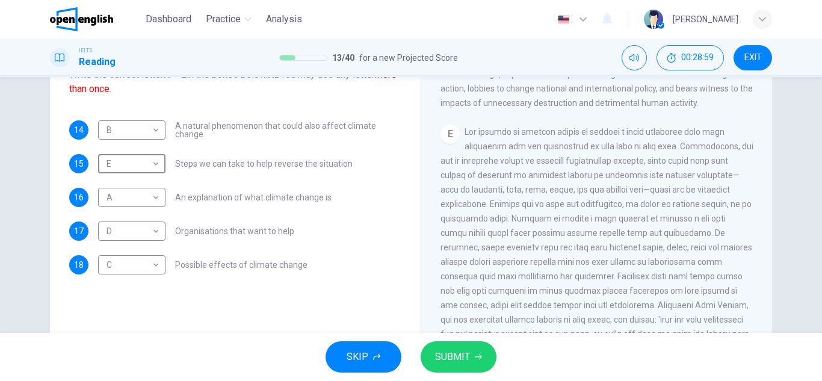
scroll to position [149, 0]
click at [478, 344] on button "SUBMIT" at bounding box center [459, 356] width 76 height 31
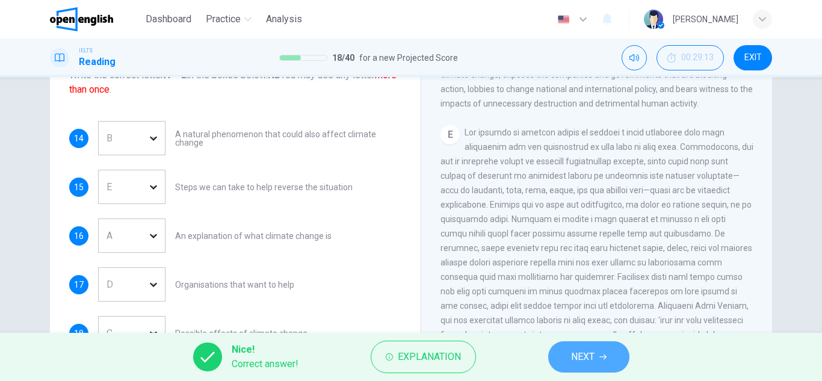
click at [597, 352] on button "NEXT" at bounding box center [588, 356] width 81 height 31
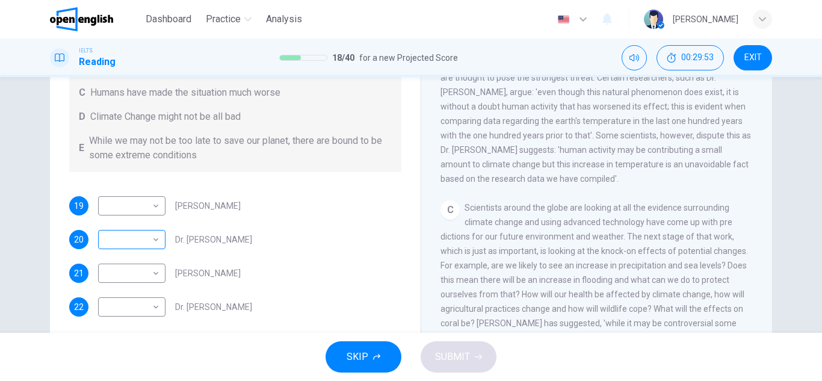
scroll to position [179, 0]
click at [132, 308] on body "This site uses cookies, as explained in our Privacy Policy . If you agree to th…" at bounding box center [411, 190] width 822 height 381
click at [257, 114] on div at bounding box center [411, 190] width 822 height 381
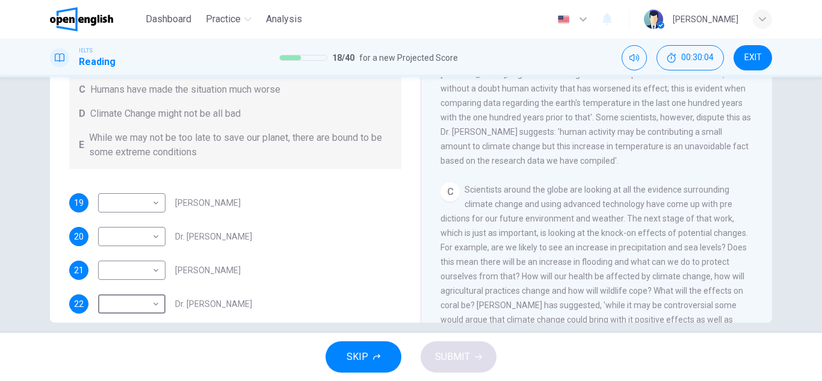
scroll to position [211, 0]
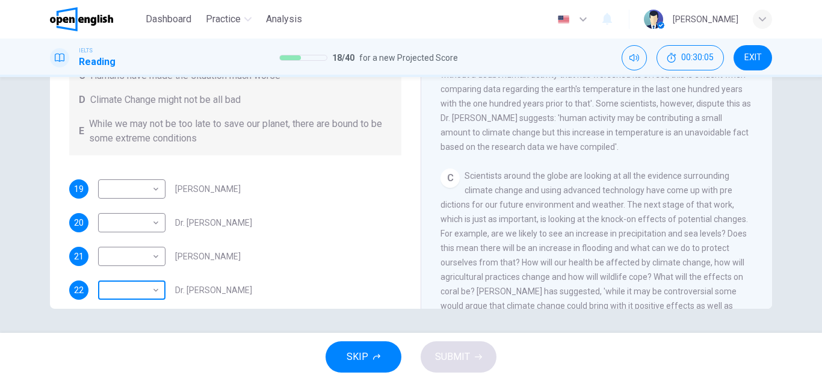
click at [140, 291] on body "This site uses cookies, as explained in our Privacy Policy . If you agree to th…" at bounding box center [411, 190] width 822 height 381
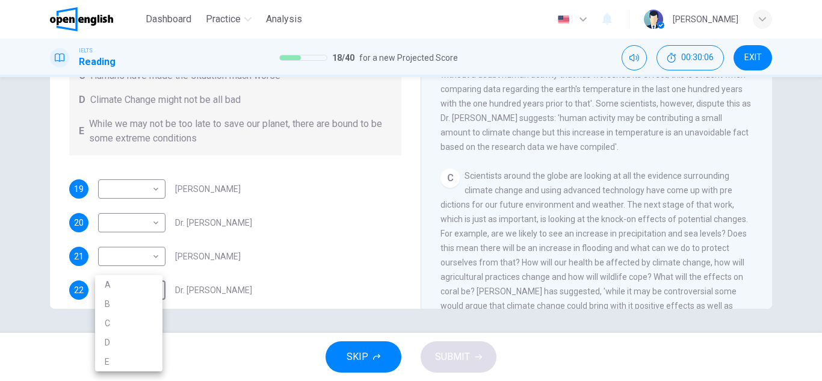
click at [117, 305] on li "B" at bounding box center [128, 303] width 67 height 19
type input "*"
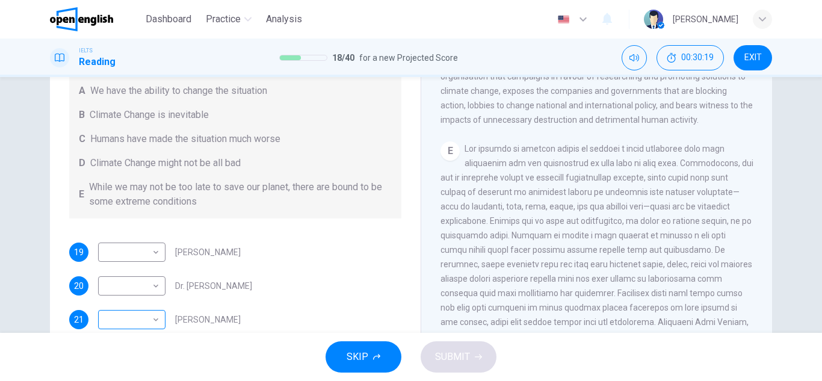
scroll to position [137, 0]
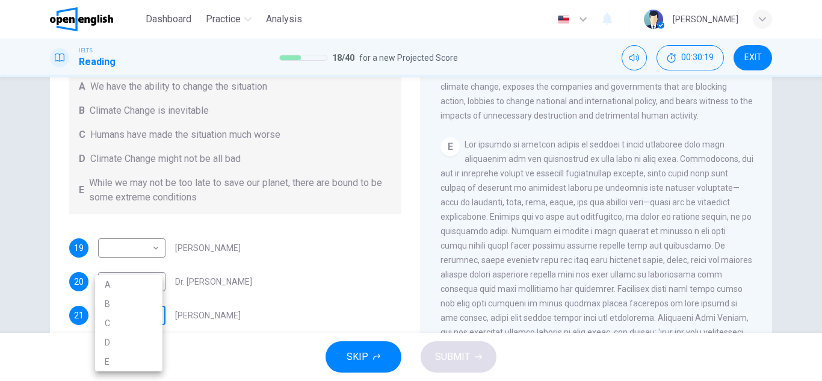
click at [137, 319] on body "This site uses cookies, as explained in our Privacy Policy . If you agree to th…" at bounding box center [411, 190] width 822 height 381
click at [129, 289] on li "A" at bounding box center [128, 284] width 67 height 19
type input "*"
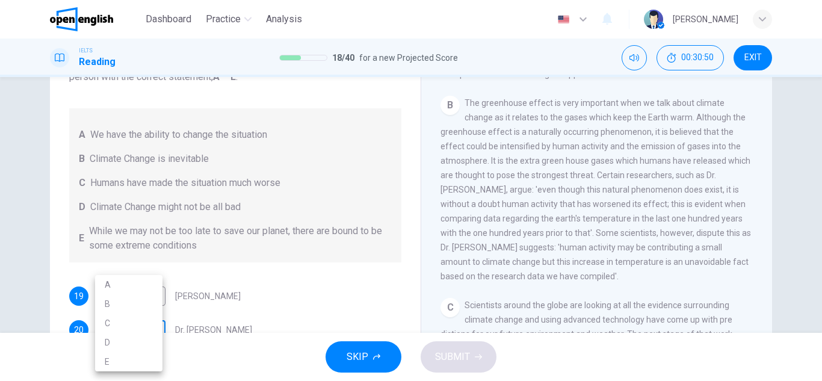
scroll to position [103, 0]
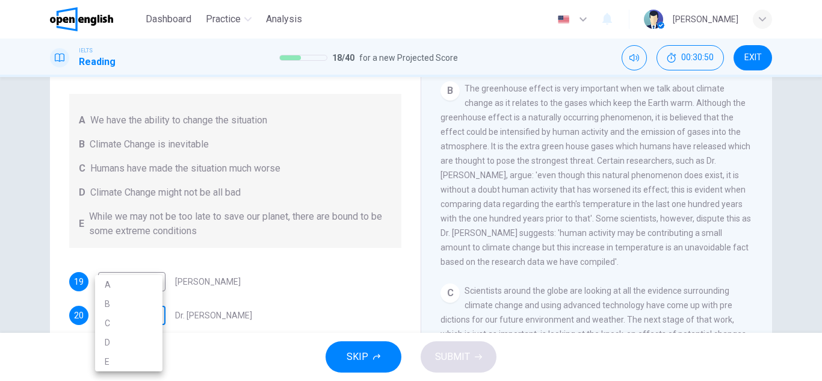
click at [137, 327] on body "This site uses cookies, as explained in our Privacy Policy . If you agree to th…" at bounding box center [411, 190] width 822 height 381
click at [110, 322] on li "C" at bounding box center [128, 322] width 67 height 19
type input "*"
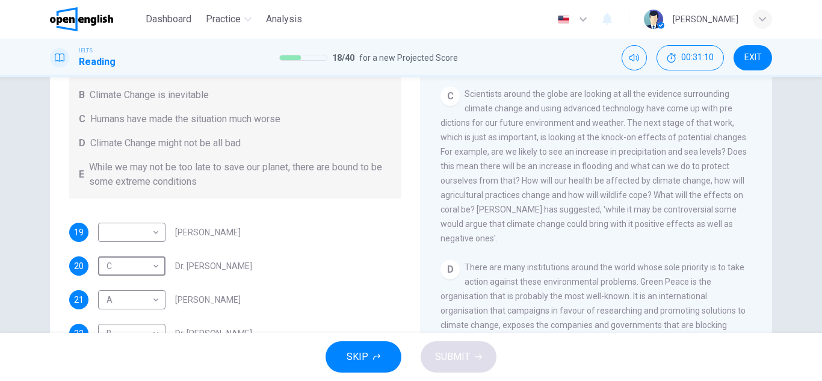
scroll to position [159, 0]
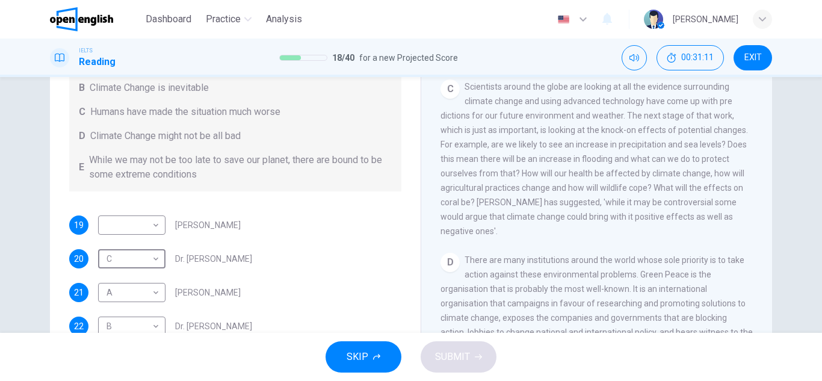
click at [164, 224] on div "​ ​ [PERSON_NAME]" at bounding box center [169, 224] width 143 height 19
click at [161, 224] on div "​ ​" at bounding box center [131, 224] width 67 height 19
click at [152, 226] on body "This site uses cookies, as explained in our Privacy Policy . If you agree to th…" at bounding box center [411, 190] width 822 height 381
click at [114, 306] on li "D" at bounding box center [128, 301] width 67 height 19
type input "*"
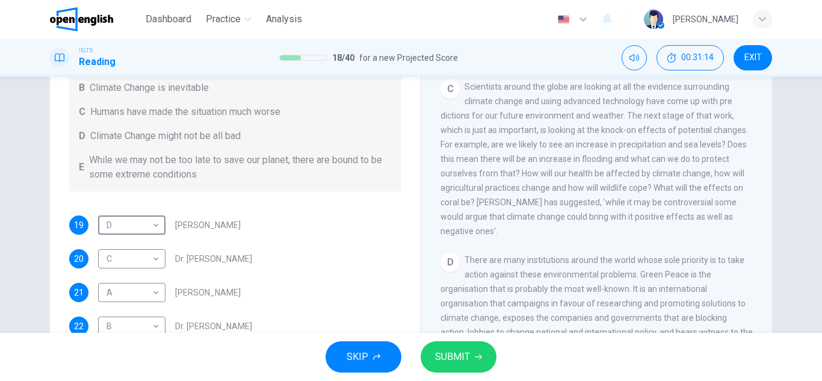
scroll to position [211, 0]
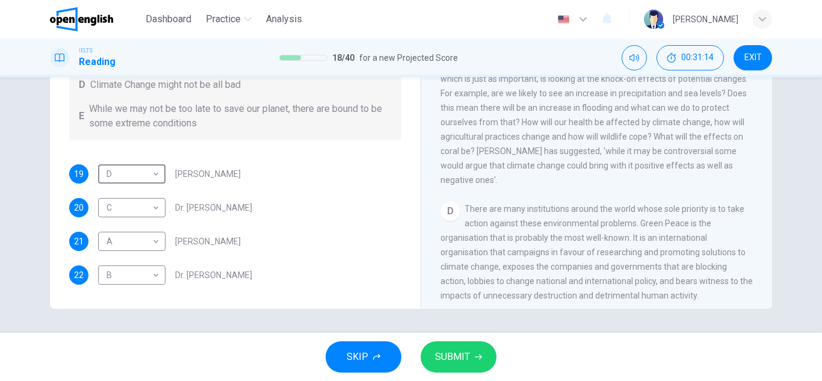
click at [452, 353] on span "SUBMIT" at bounding box center [452, 356] width 35 height 17
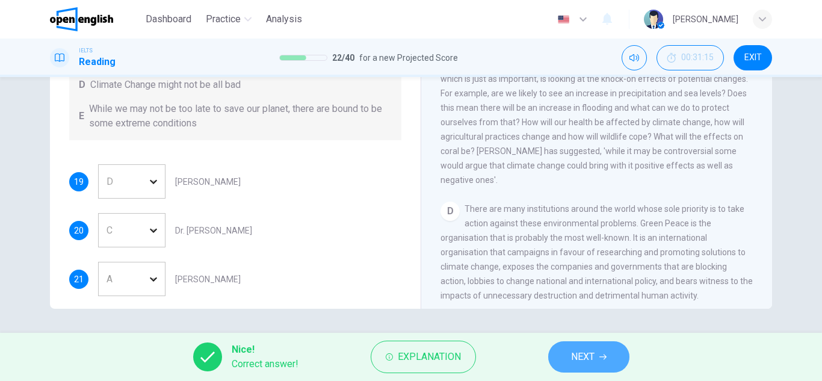
click at [595, 352] on button "NEXT" at bounding box center [588, 356] width 81 height 31
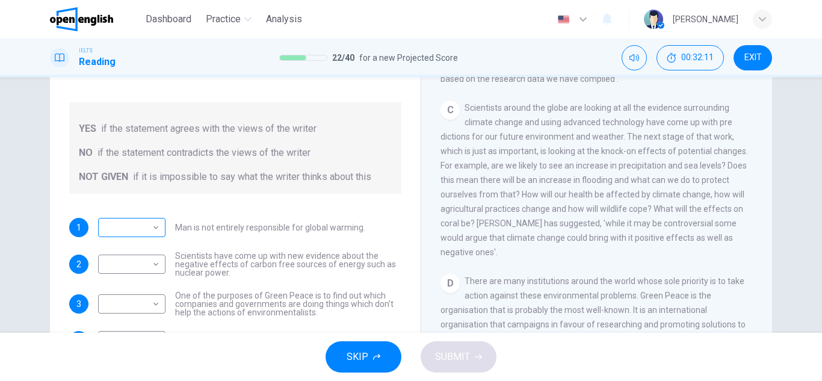
scroll to position [139, 0]
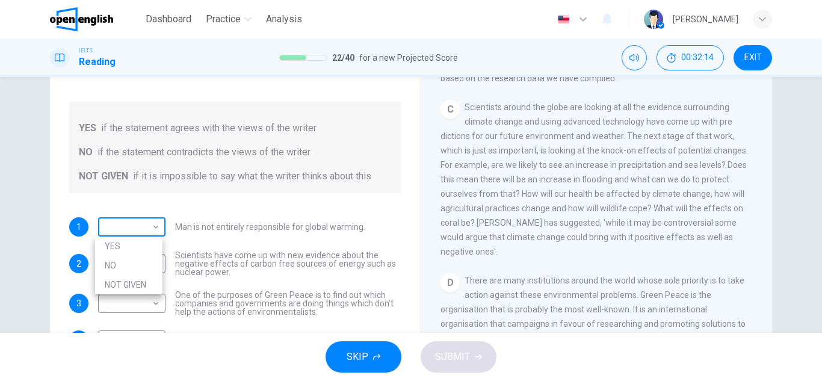
click at [146, 231] on body "This site uses cookies, as explained in our Privacy Policy . If you agree to th…" at bounding box center [411, 190] width 822 height 381
click at [131, 242] on li "YES" at bounding box center [128, 245] width 67 height 19
type input "***"
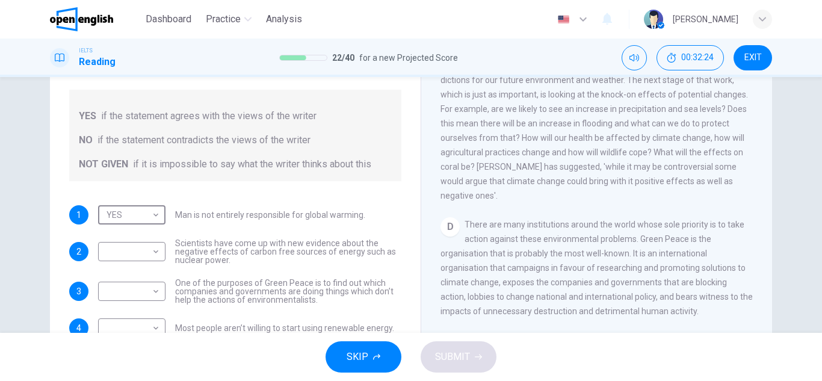
scroll to position [574, 0]
click at [144, 247] on body "This site uses cookies, as explained in our Privacy Policy . If you agree to th…" at bounding box center [411, 190] width 822 height 381
click at [128, 310] on li "NOT GIVEN" at bounding box center [128, 309] width 67 height 19
type input "*********"
click at [138, 289] on body "This site uses cookies, as explained in our Privacy Policy . If you agree to th…" at bounding box center [411, 190] width 822 height 381
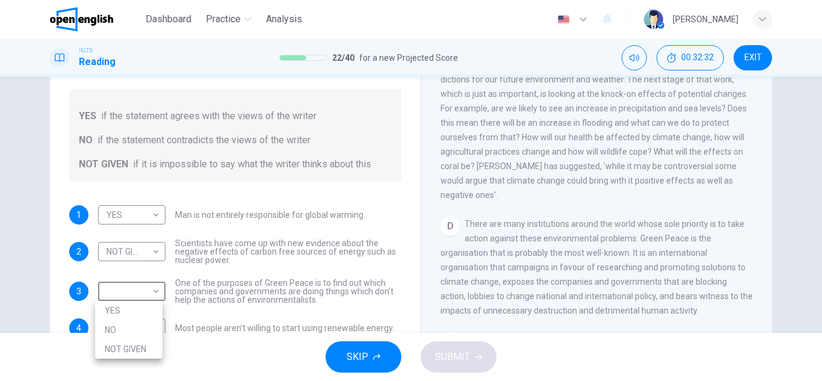
click at [517, 277] on div at bounding box center [411, 190] width 822 height 381
click at [114, 279] on body "This site uses cookies, as explained in our Privacy Policy . If you agree to th…" at bounding box center [411, 190] width 822 height 381
click at [115, 322] on li "NO" at bounding box center [128, 329] width 67 height 19
type input "**"
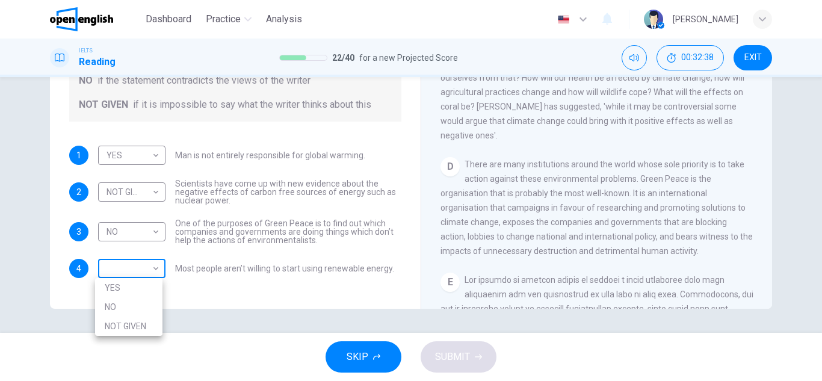
click at [147, 262] on body "This site uses cookies, as explained in our Privacy Policy . If you agree to th…" at bounding box center [411, 190] width 822 height 381
click at [132, 299] on li "NO" at bounding box center [128, 306] width 67 height 19
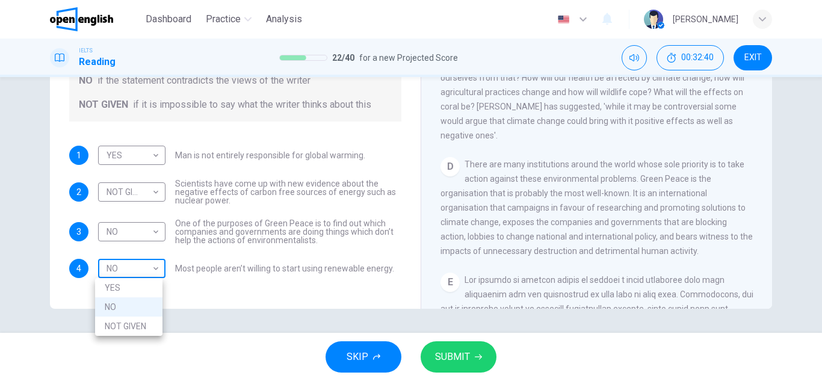
click at [132, 268] on body "This site uses cookies, as explained in our Privacy Policy . If you agree to th…" at bounding box center [411, 190] width 822 height 381
click at [132, 323] on li "NOT GIVEN" at bounding box center [128, 325] width 67 height 19
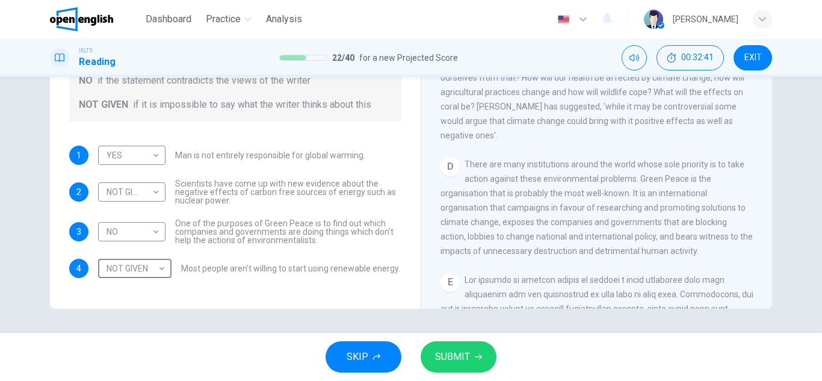
type input "*********"
click at [448, 352] on span "SUBMIT" at bounding box center [452, 356] width 35 height 17
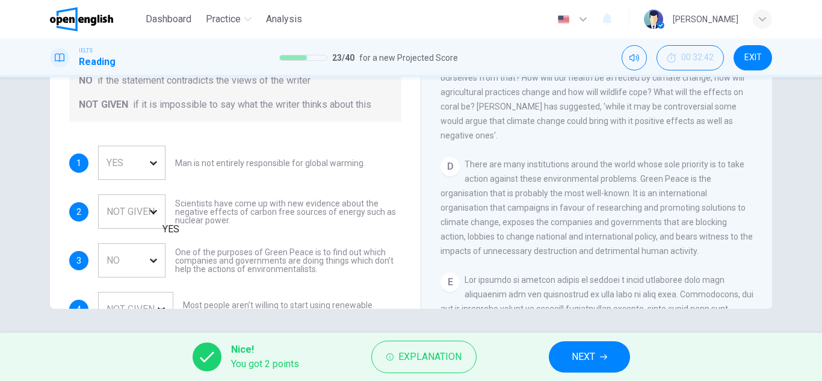
click at [149, 243] on div "NO" at bounding box center [145, 260] width 95 height 34
click at [433, 368] on button "Explanation" at bounding box center [423, 356] width 105 height 32
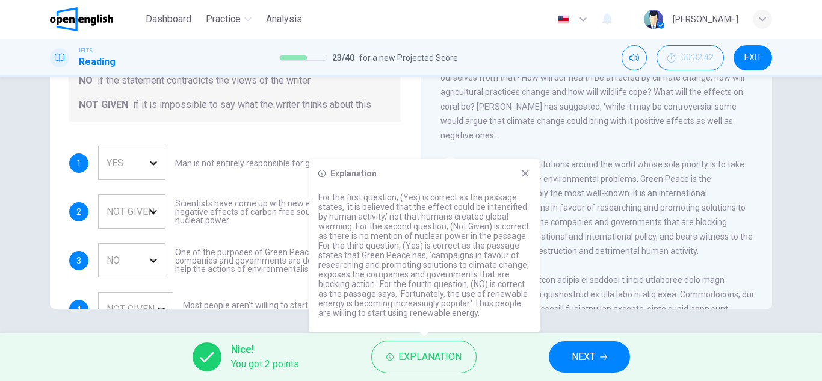
click at [94, 311] on div "Question 23 Do the following statements agree with the information given in the…" at bounding box center [411, 205] width 822 height 256
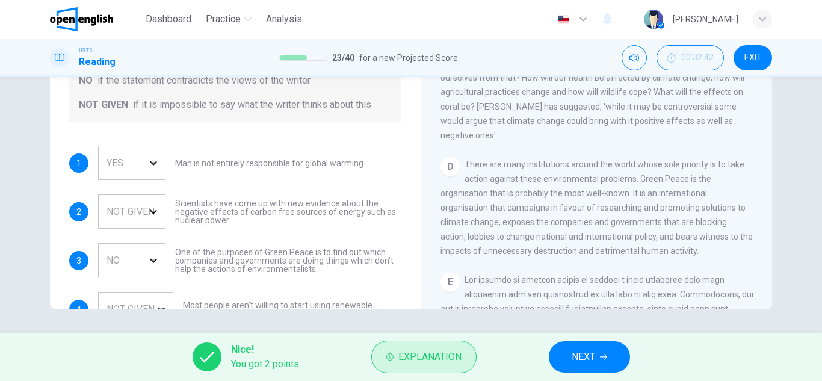
click at [398, 360] on span "Explanation" at bounding box center [429, 356] width 63 height 17
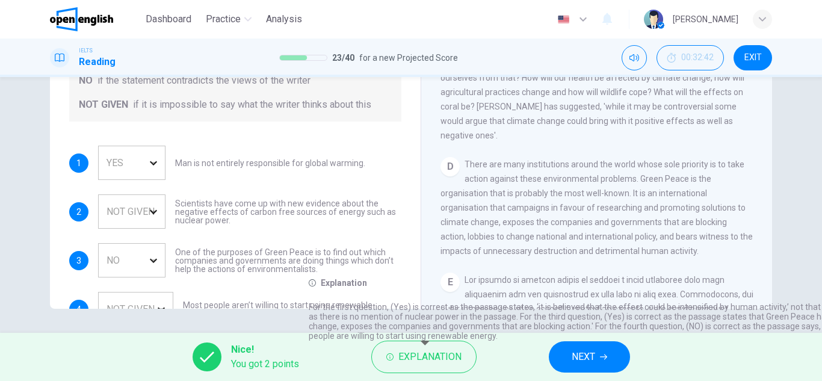
click at [576, 372] on button "NEXT" at bounding box center [589, 356] width 81 height 31
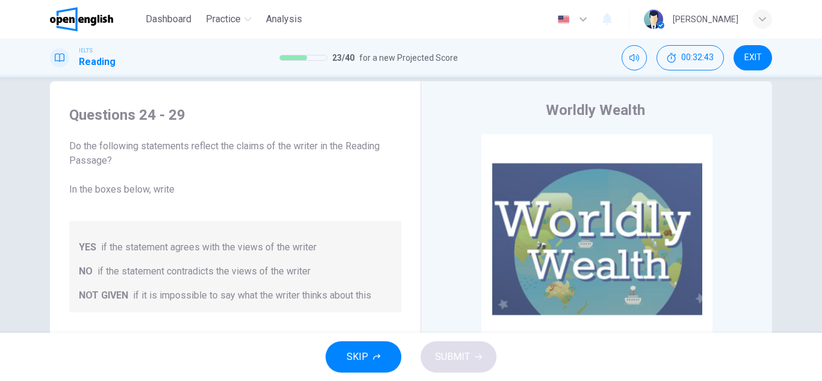
scroll to position [22, 0]
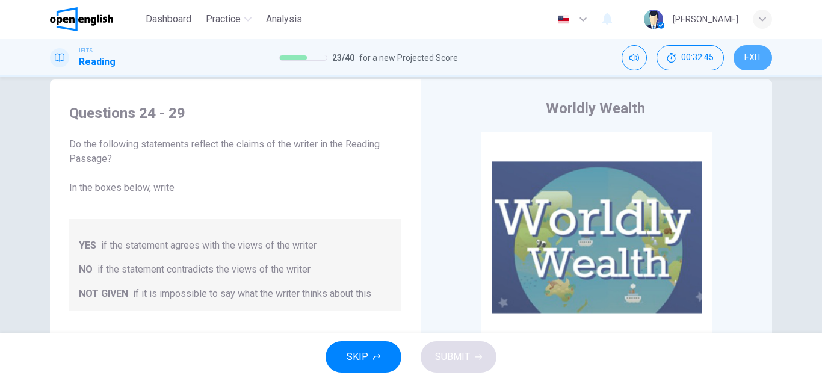
click at [744, 61] on span "EXIT" at bounding box center [752, 58] width 17 height 10
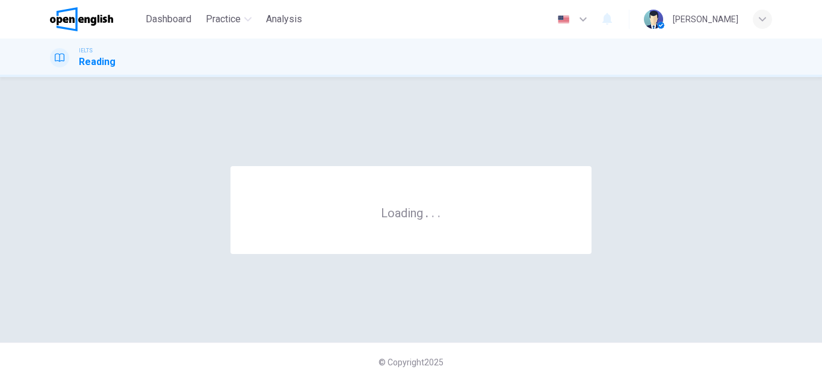
scroll to position [0, 0]
